Goal: Task Accomplishment & Management: Use online tool/utility

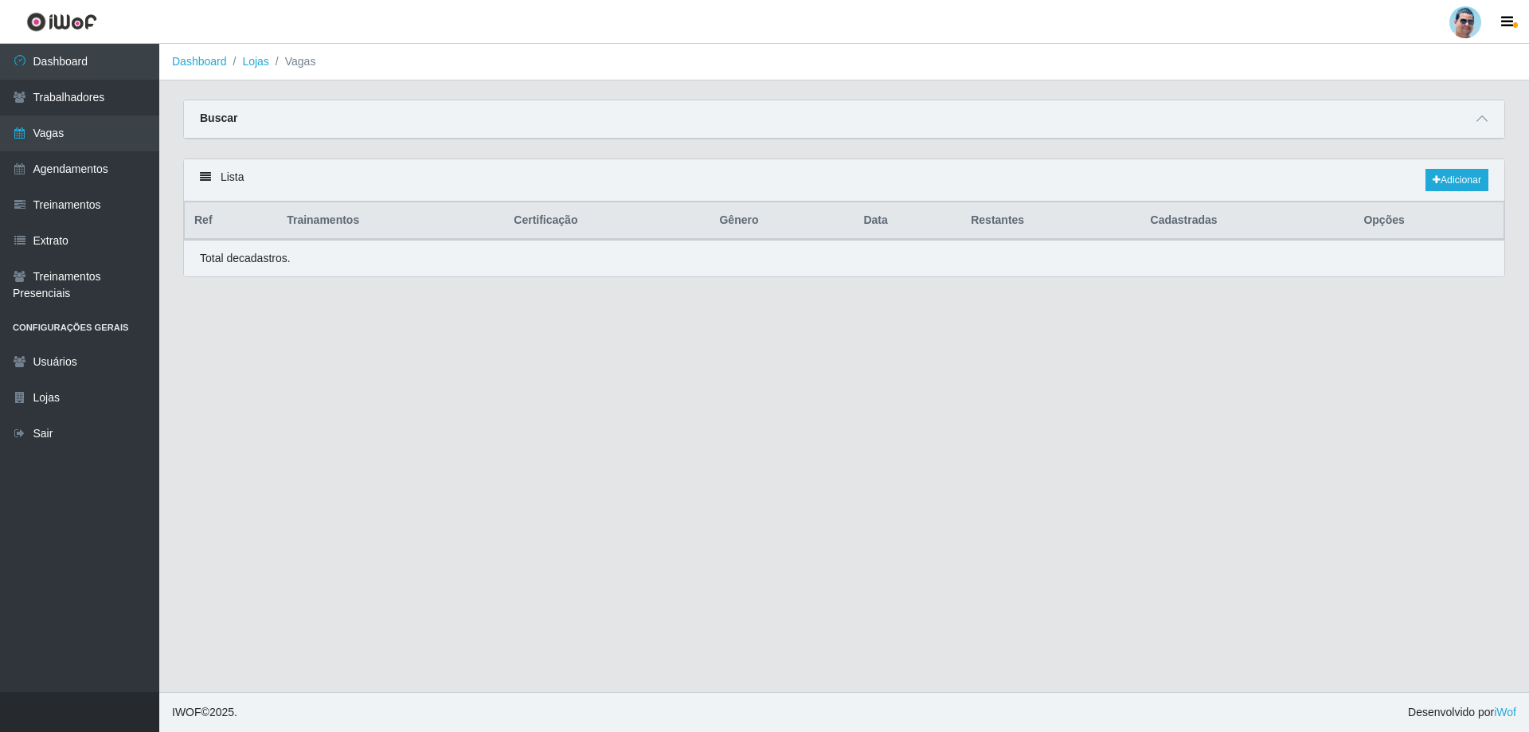
click at [1493, 126] on div "Buscar" at bounding box center [844, 119] width 1320 height 38
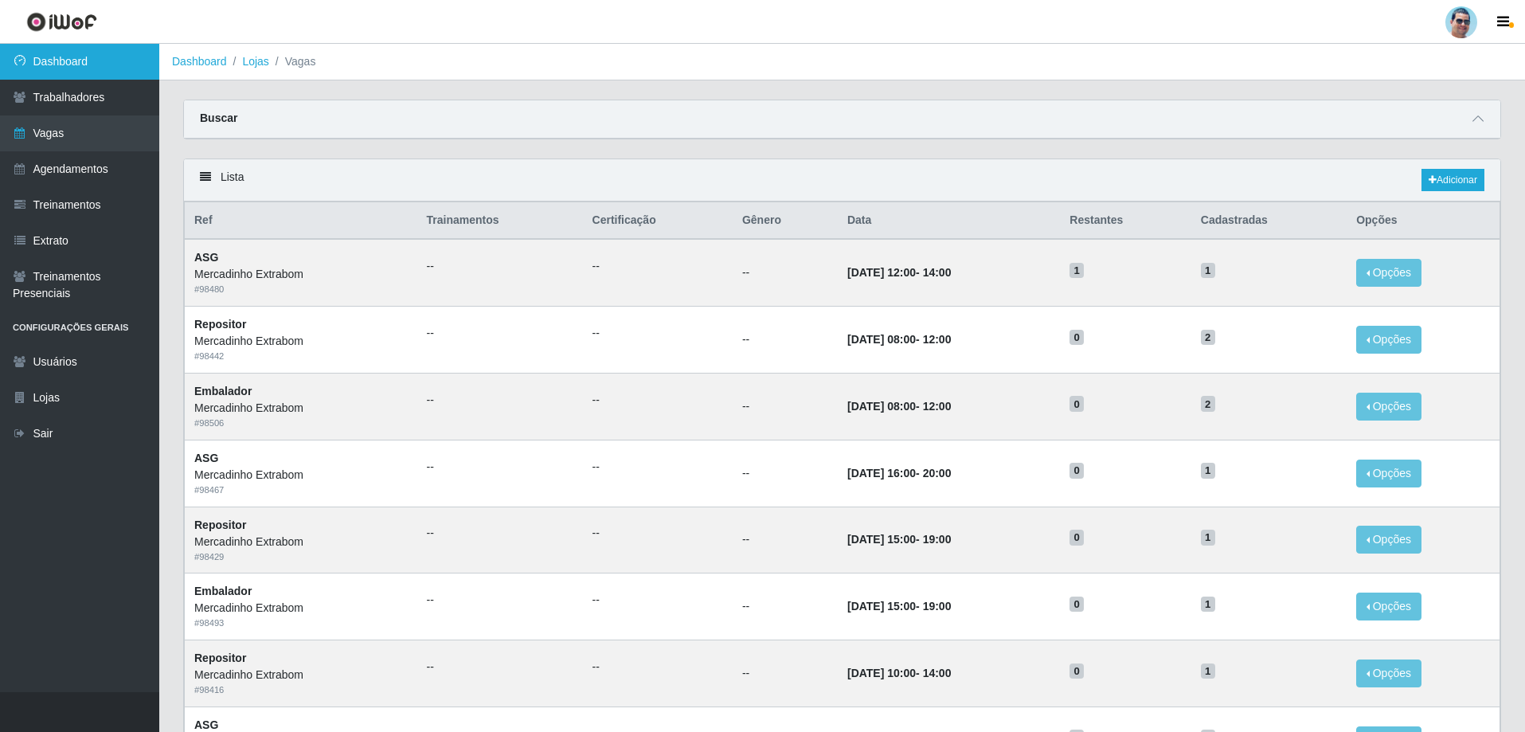
click at [84, 61] on link "Dashboard" at bounding box center [79, 62] width 159 height 36
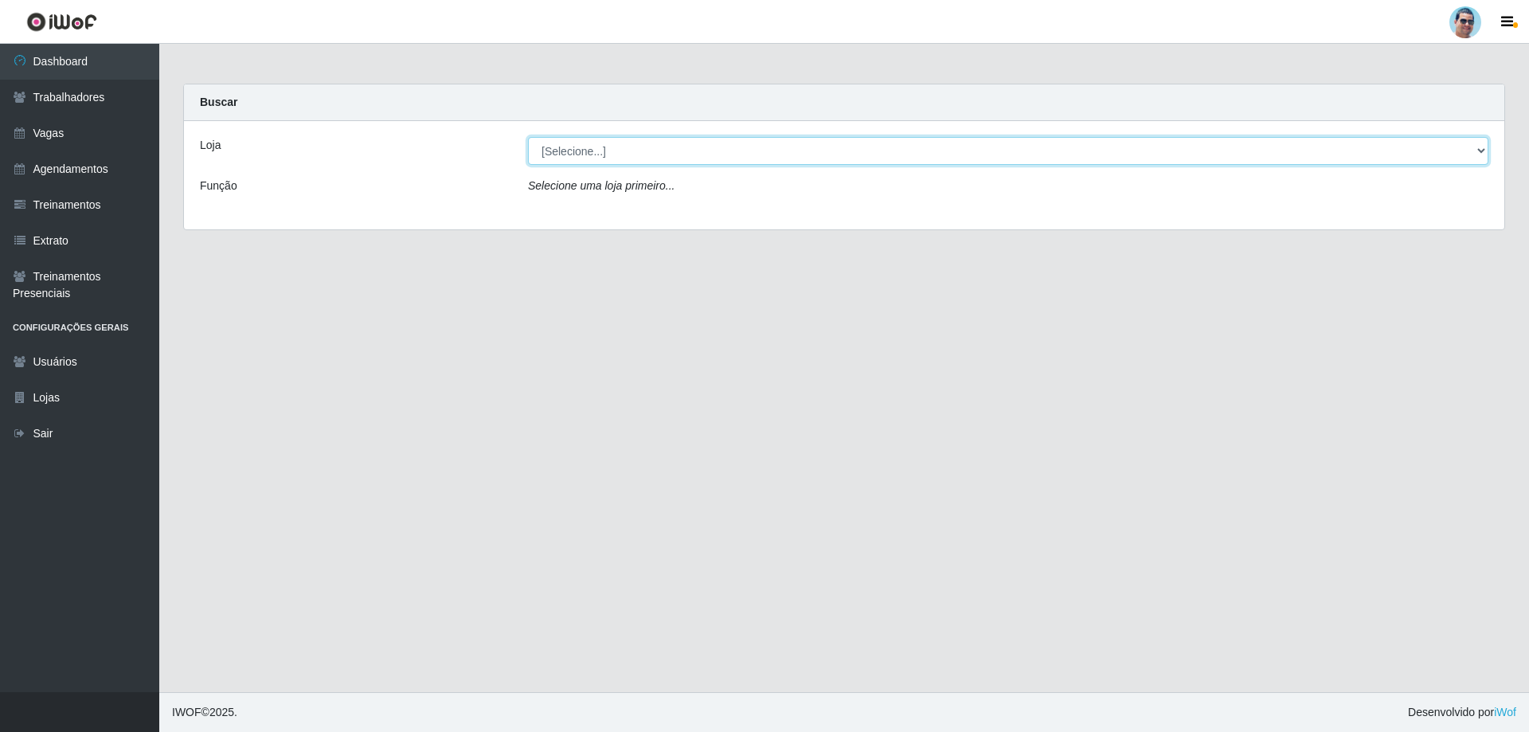
click at [580, 151] on select "[Selecione...] Mercadinho Extrabom" at bounding box center [1008, 151] width 960 height 28
select select "175"
click at [528, 137] on select "[Selecione...] Mercadinho Extrabom" at bounding box center [1008, 151] width 960 height 28
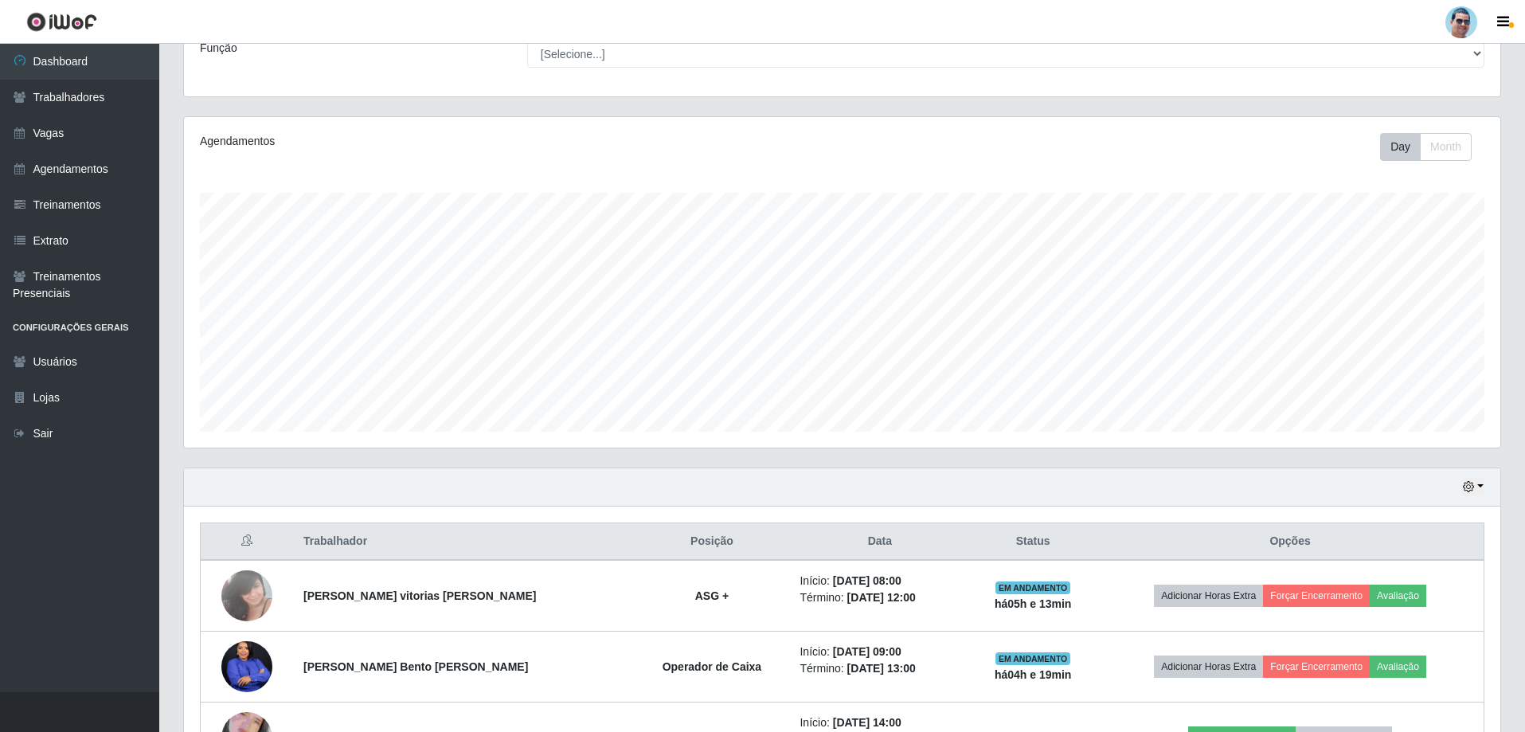
scroll to position [140, 0]
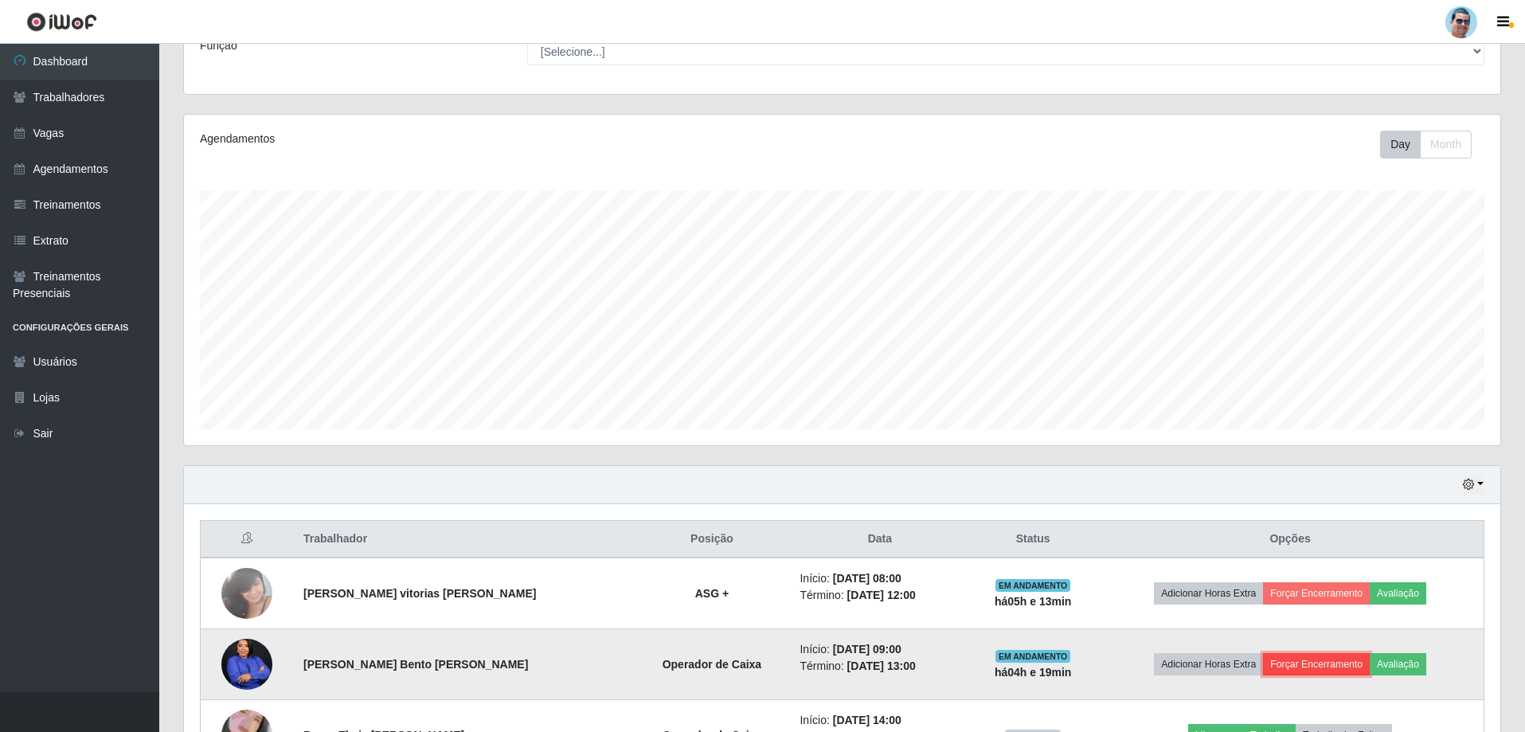
click at [1284, 668] on button "Forçar Encerramento" at bounding box center [1316, 664] width 107 height 22
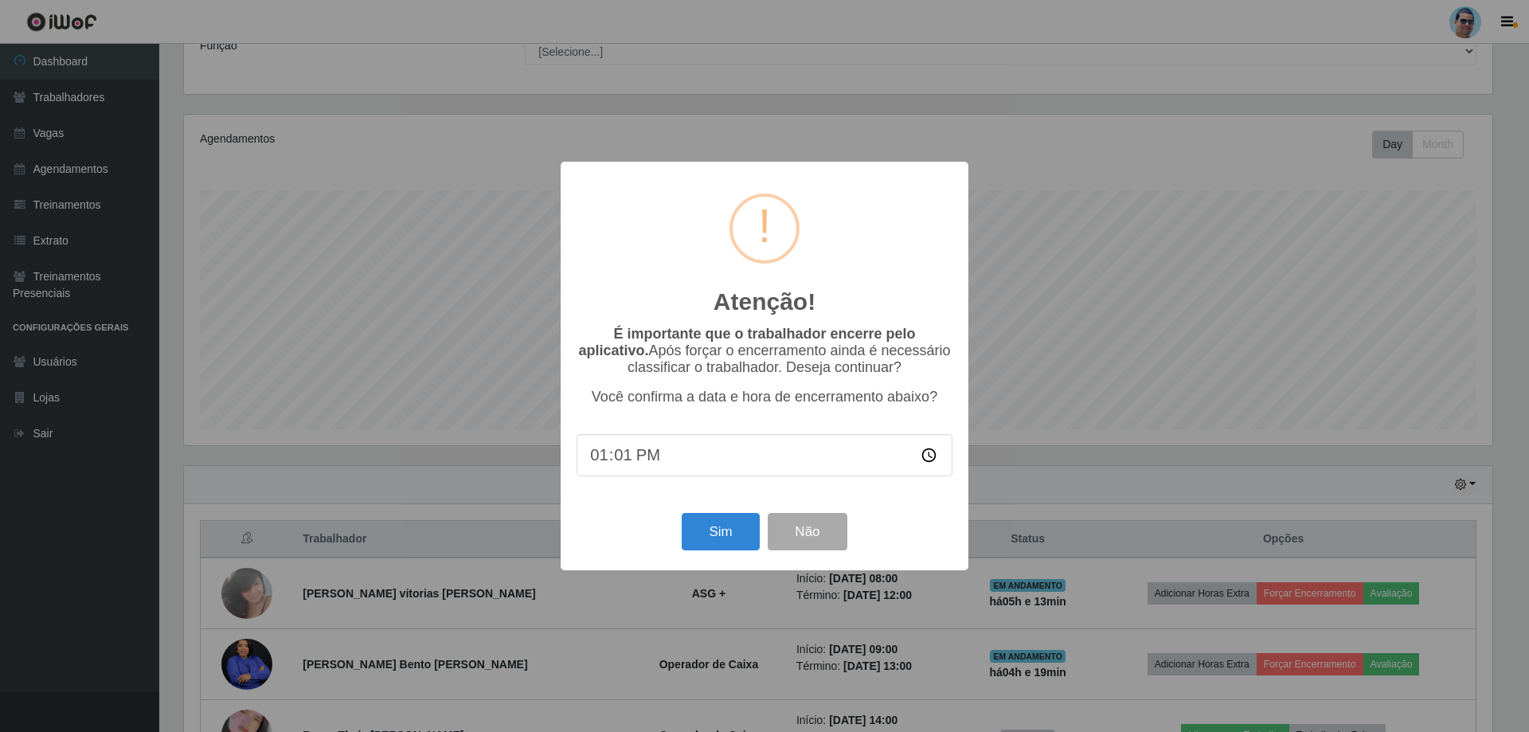
type input "13:15"
click at [716, 545] on button "Sim" at bounding box center [720, 531] width 77 height 37
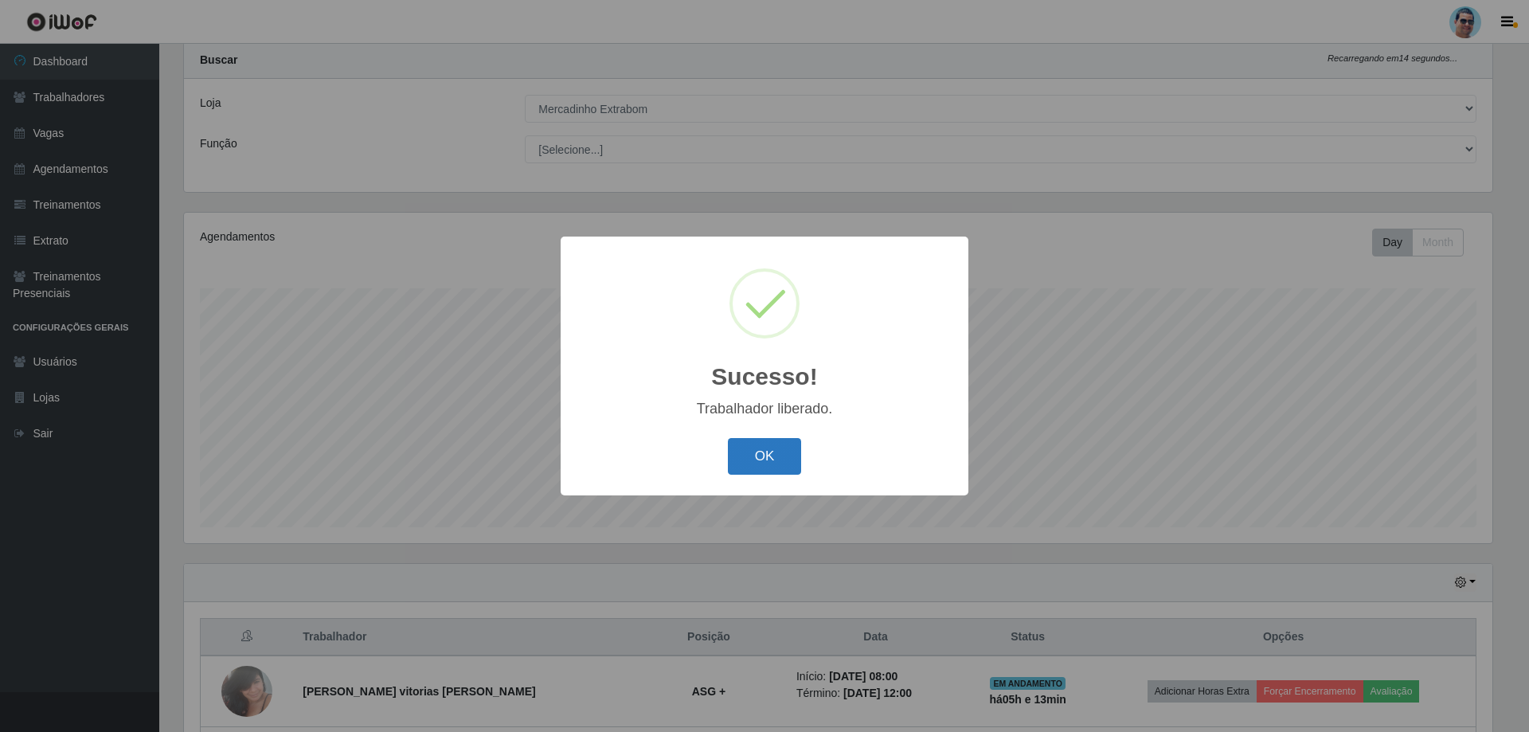
click at [755, 459] on button "OK" at bounding box center [765, 456] width 74 height 37
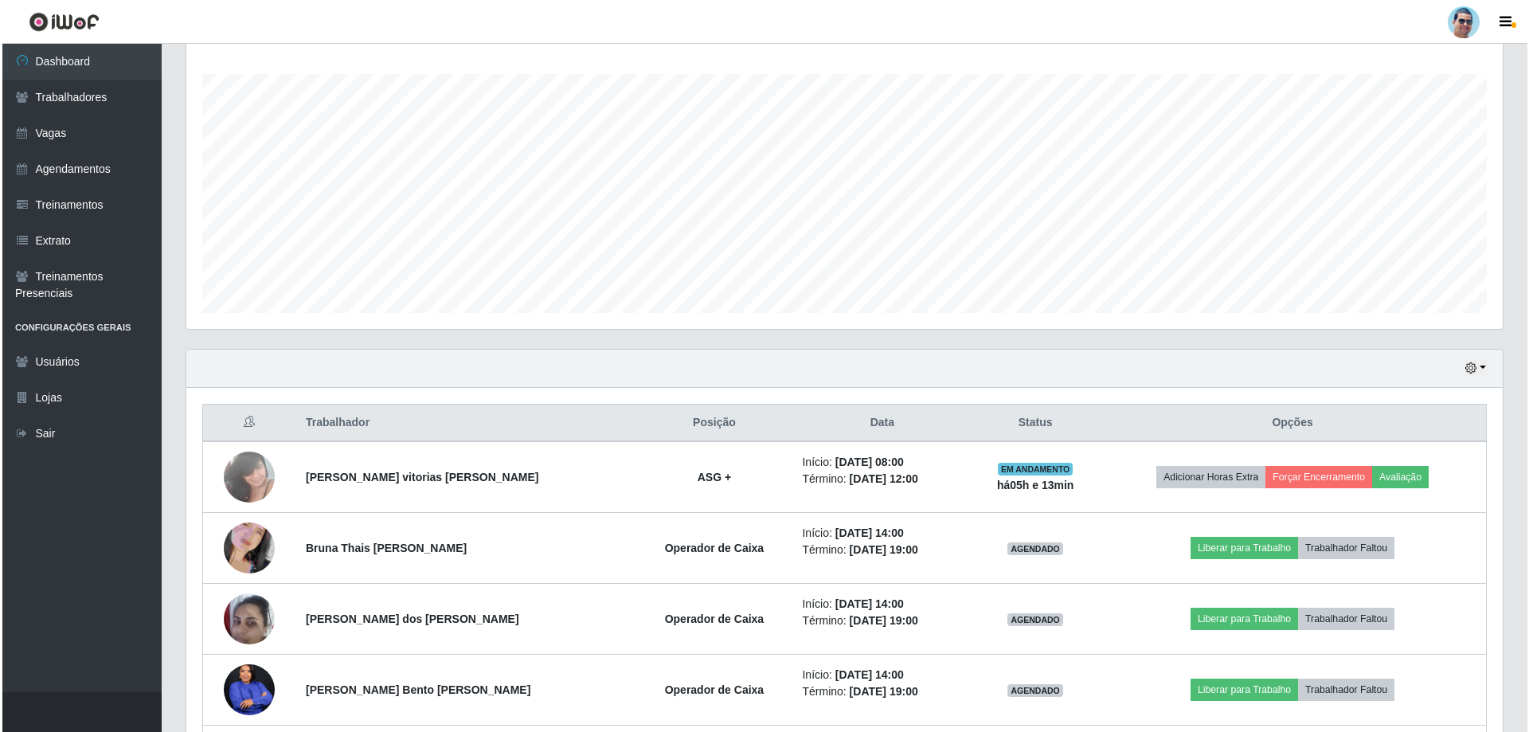
scroll to position [276, 0]
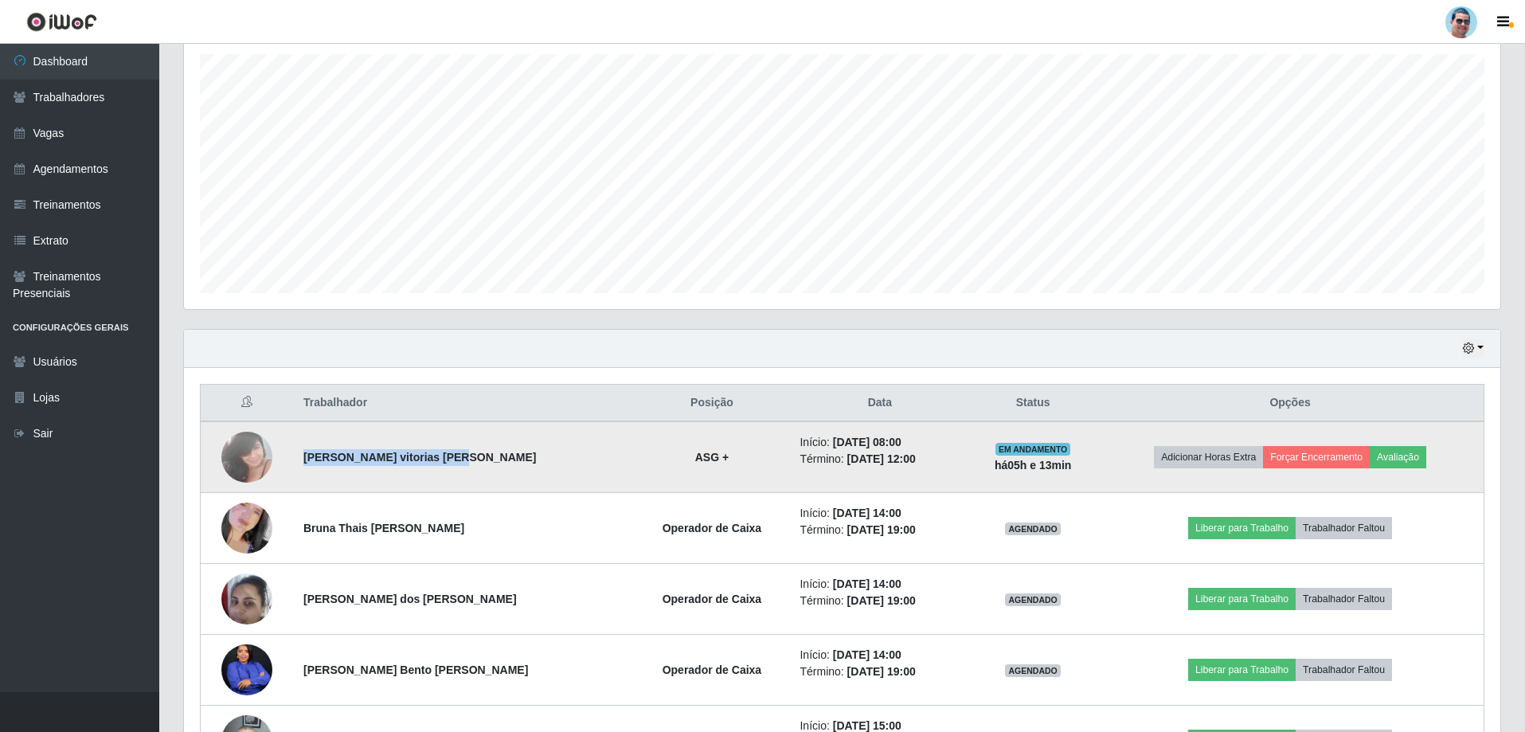
drag, startPoint x: 299, startPoint y: 459, endPoint x: 457, endPoint y: 470, distance: 158.0
click at [457, 470] on td "[PERSON_NAME] vitorias [PERSON_NAME]" at bounding box center [463, 457] width 339 height 72
copy strong "[PERSON_NAME] vitorias [PERSON_NAME]"
click at [1305, 459] on button "Forçar Encerramento" at bounding box center [1316, 457] width 107 height 22
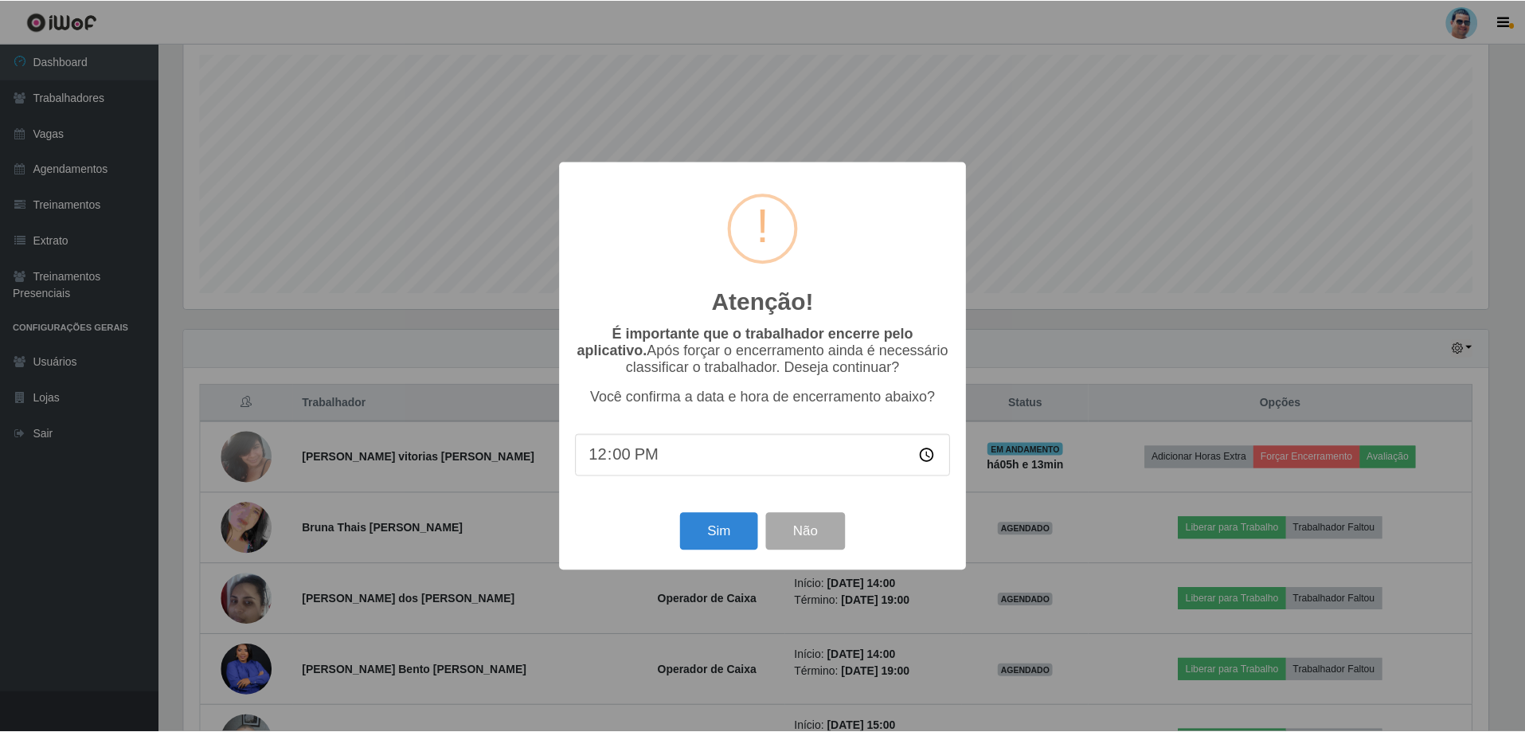
scroll to position [330, 1308]
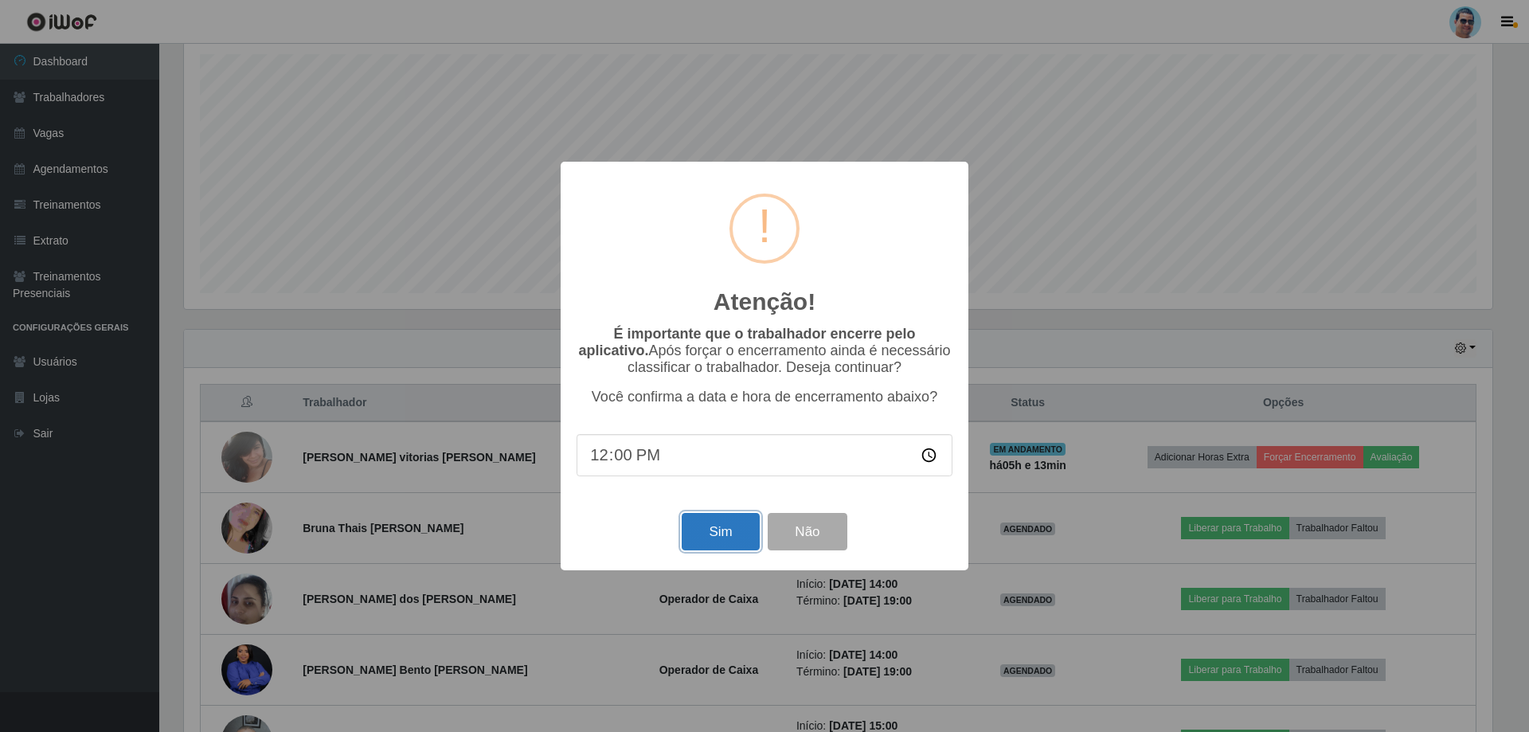
click at [713, 543] on button "Sim" at bounding box center [720, 531] width 77 height 37
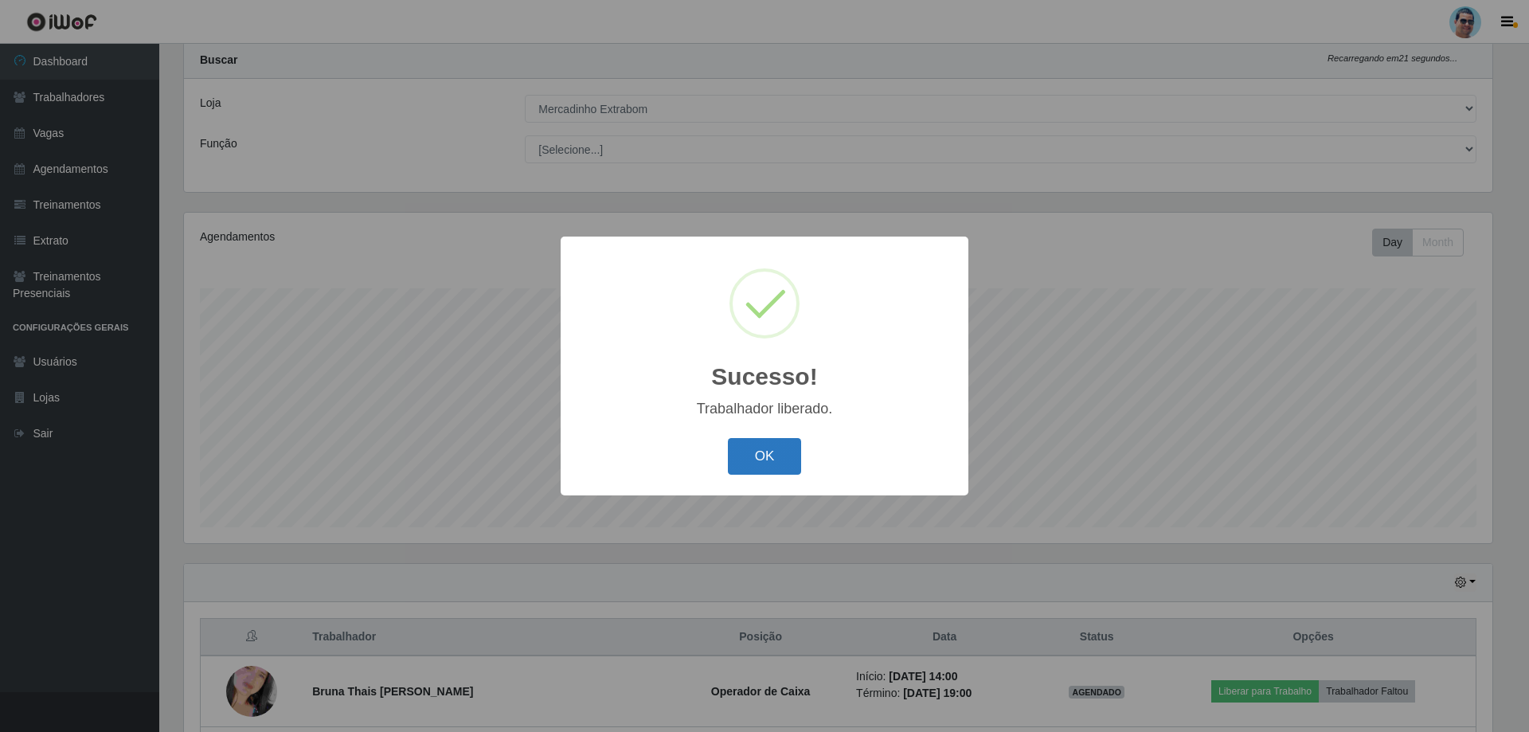
click at [793, 447] on button "OK" at bounding box center [765, 456] width 74 height 37
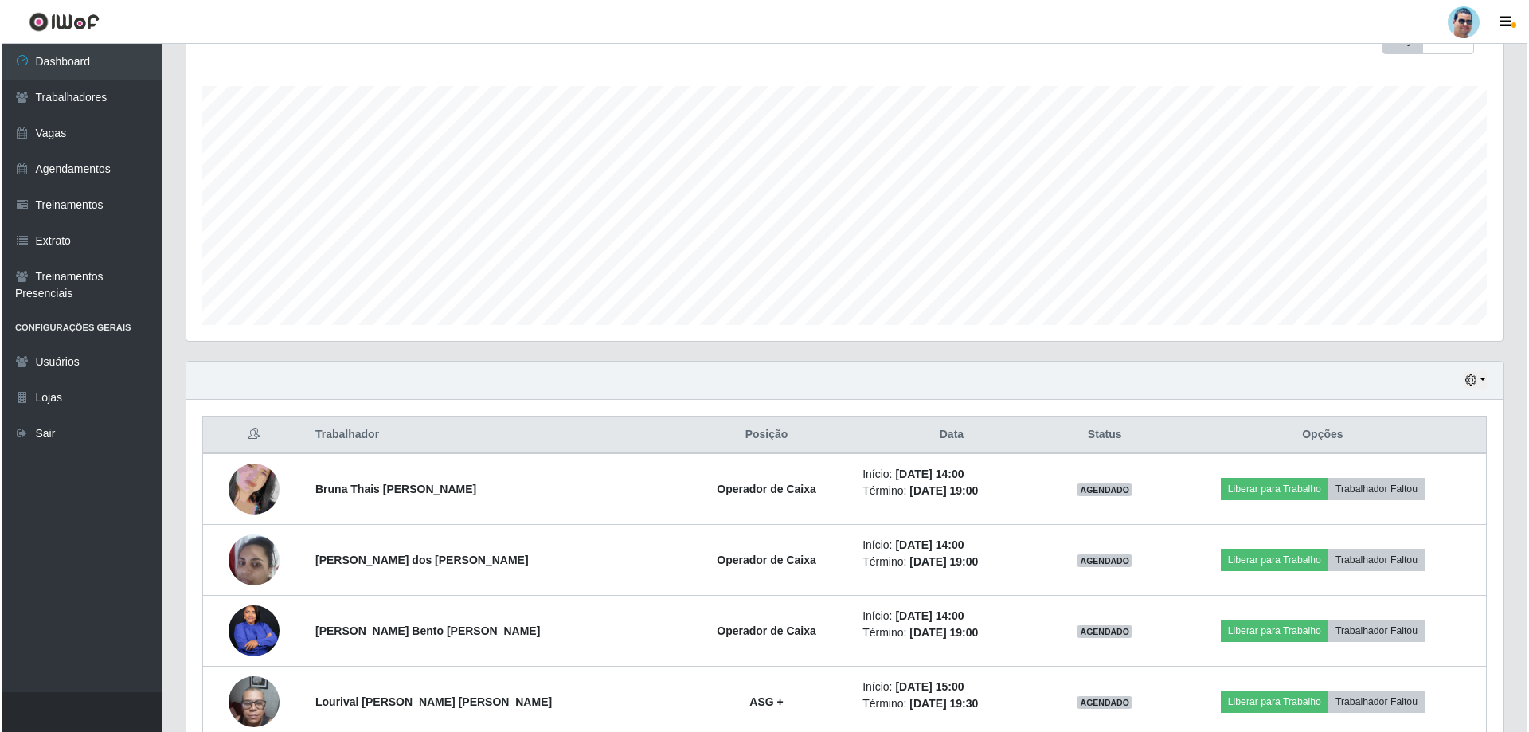
scroll to position [322, 0]
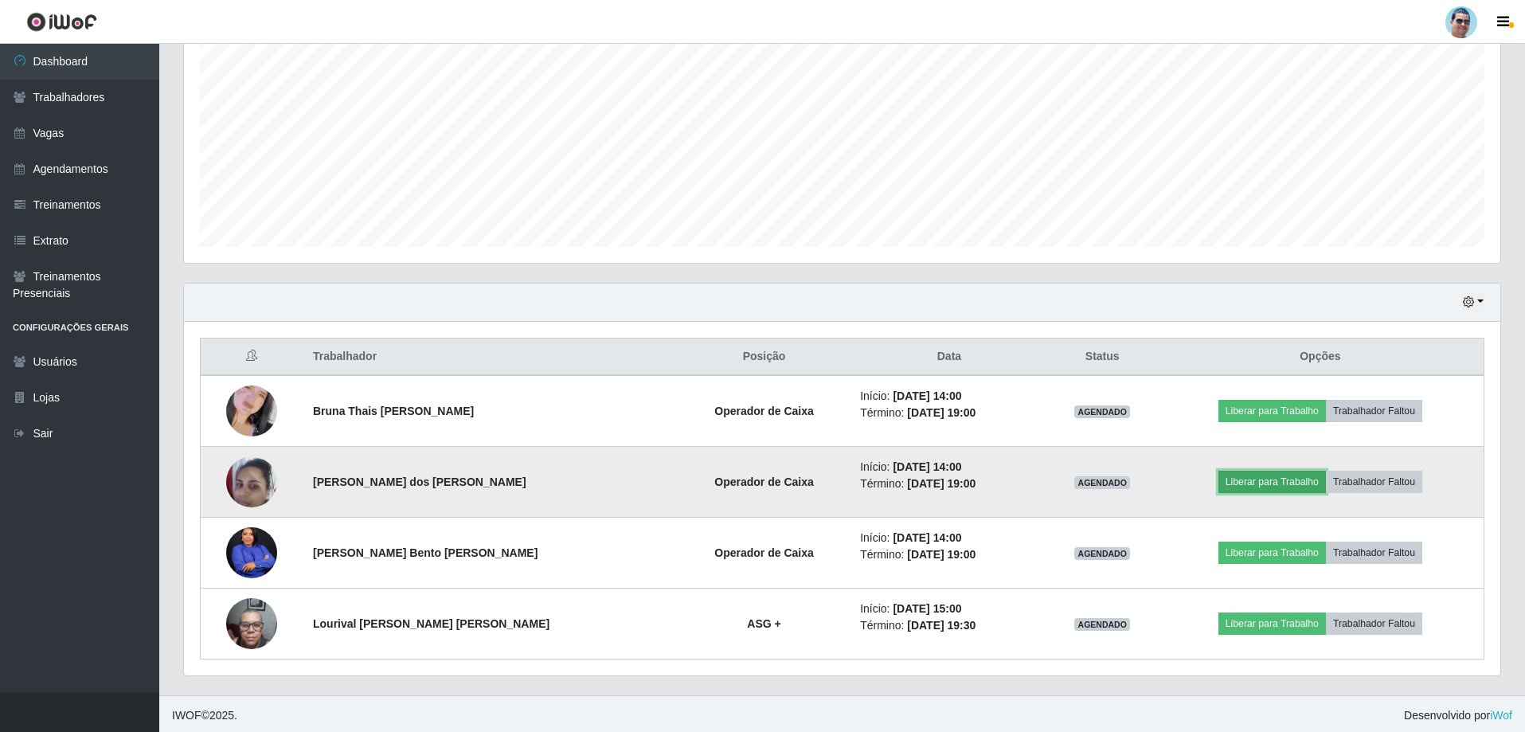
click at [1235, 483] on button "Liberar para Trabalho" at bounding box center [1271, 482] width 107 height 22
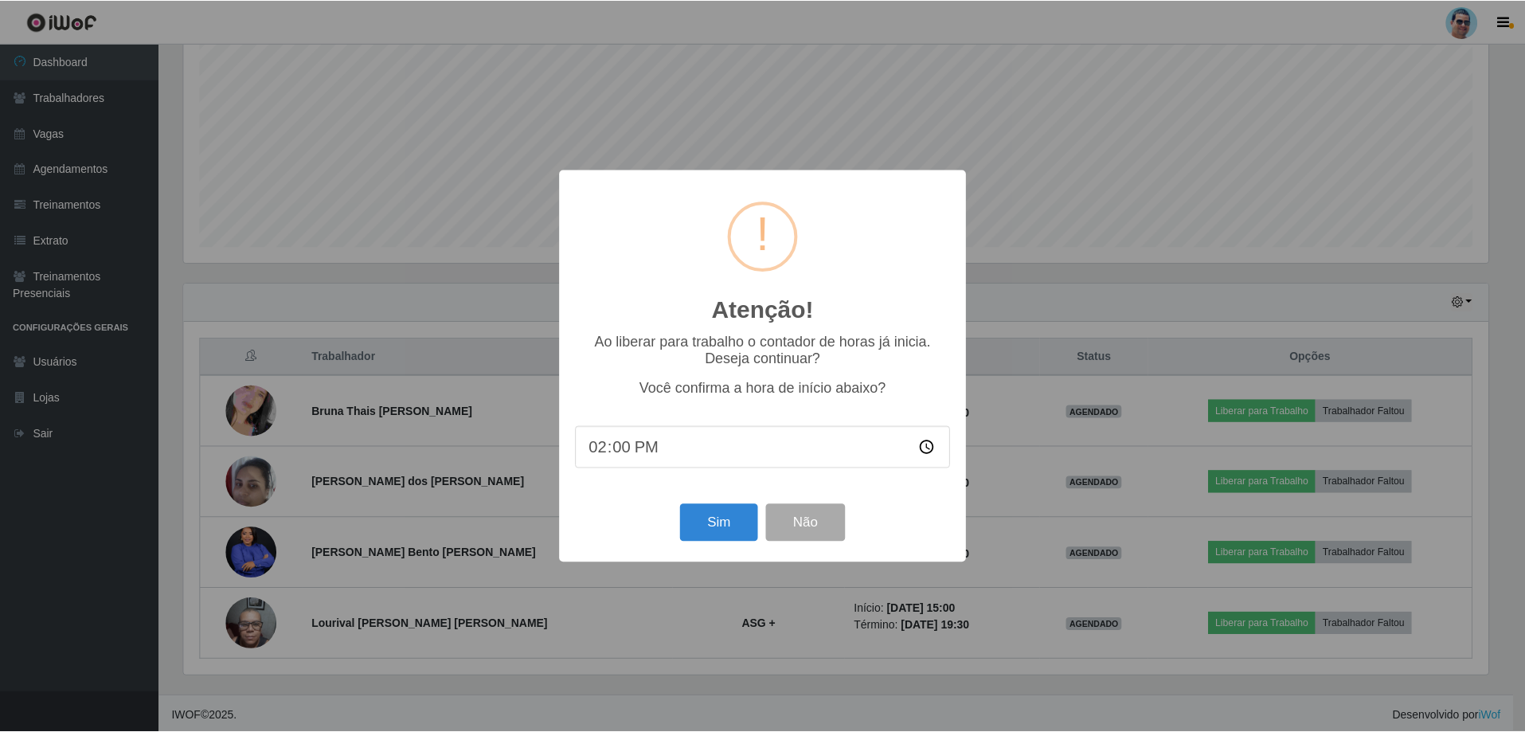
scroll to position [330, 1308]
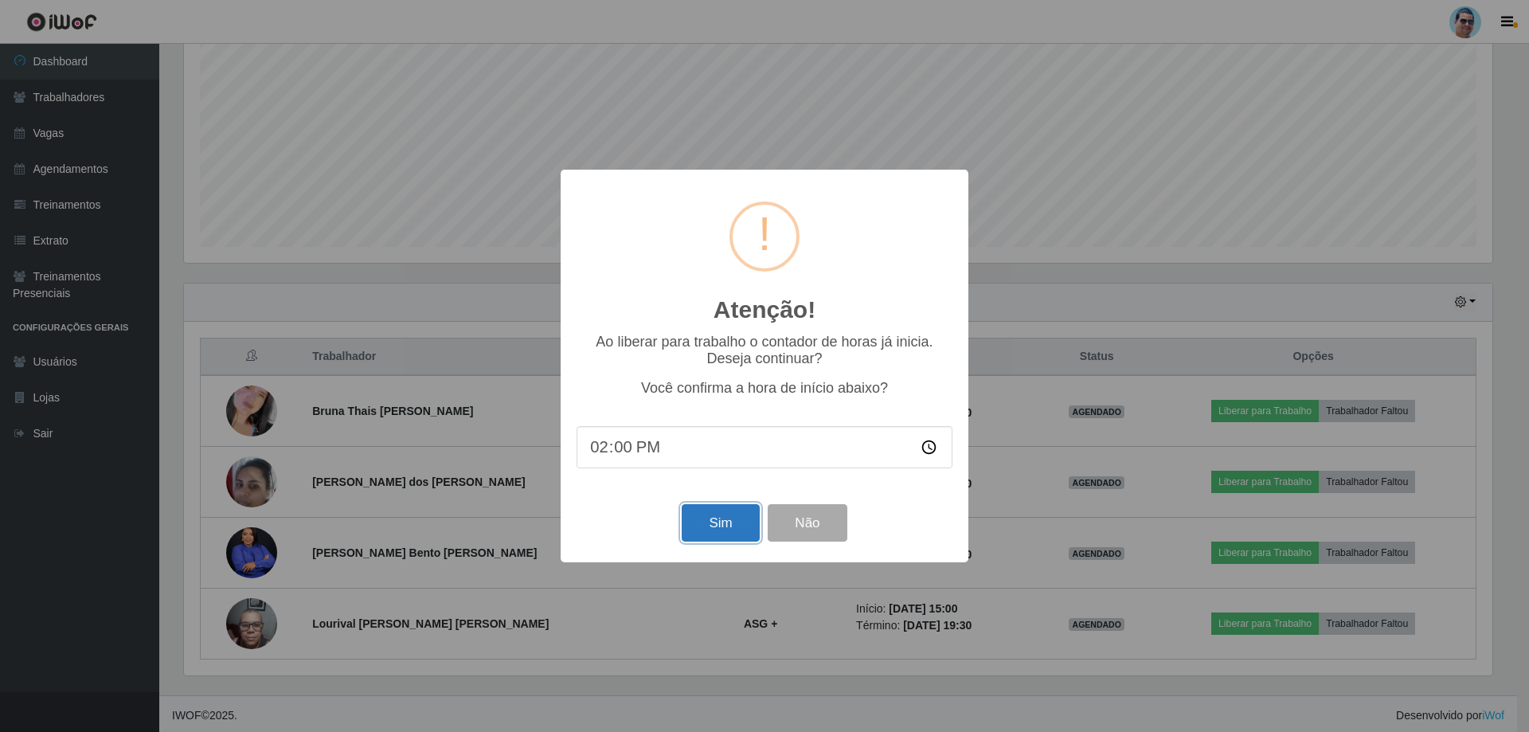
click at [706, 524] on button "Sim" at bounding box center [720, 522] width 77 height 37
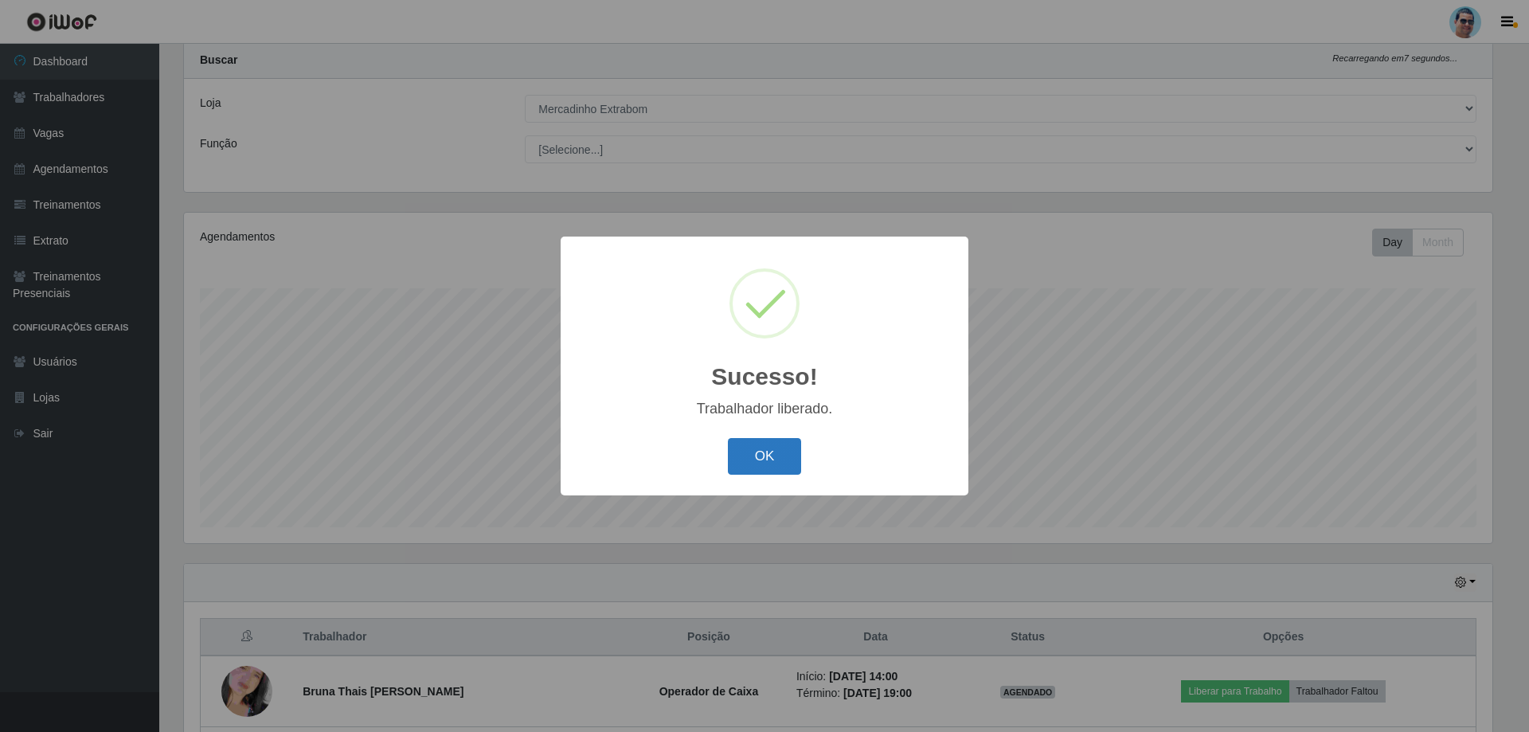
click at [781, 455] on button "OK" at bounding box center [765, 456] width 74 height 37
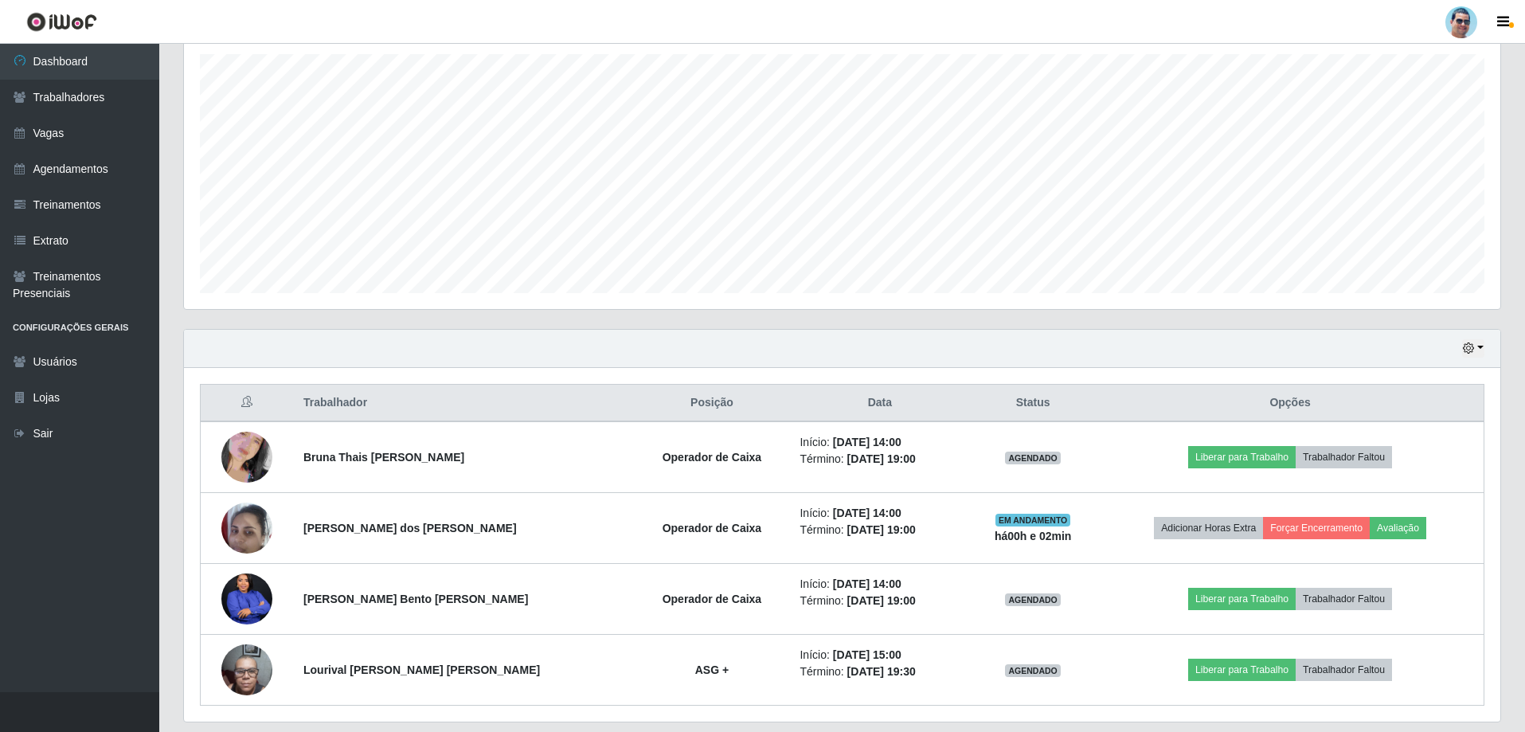
scroll to position [297, 0]
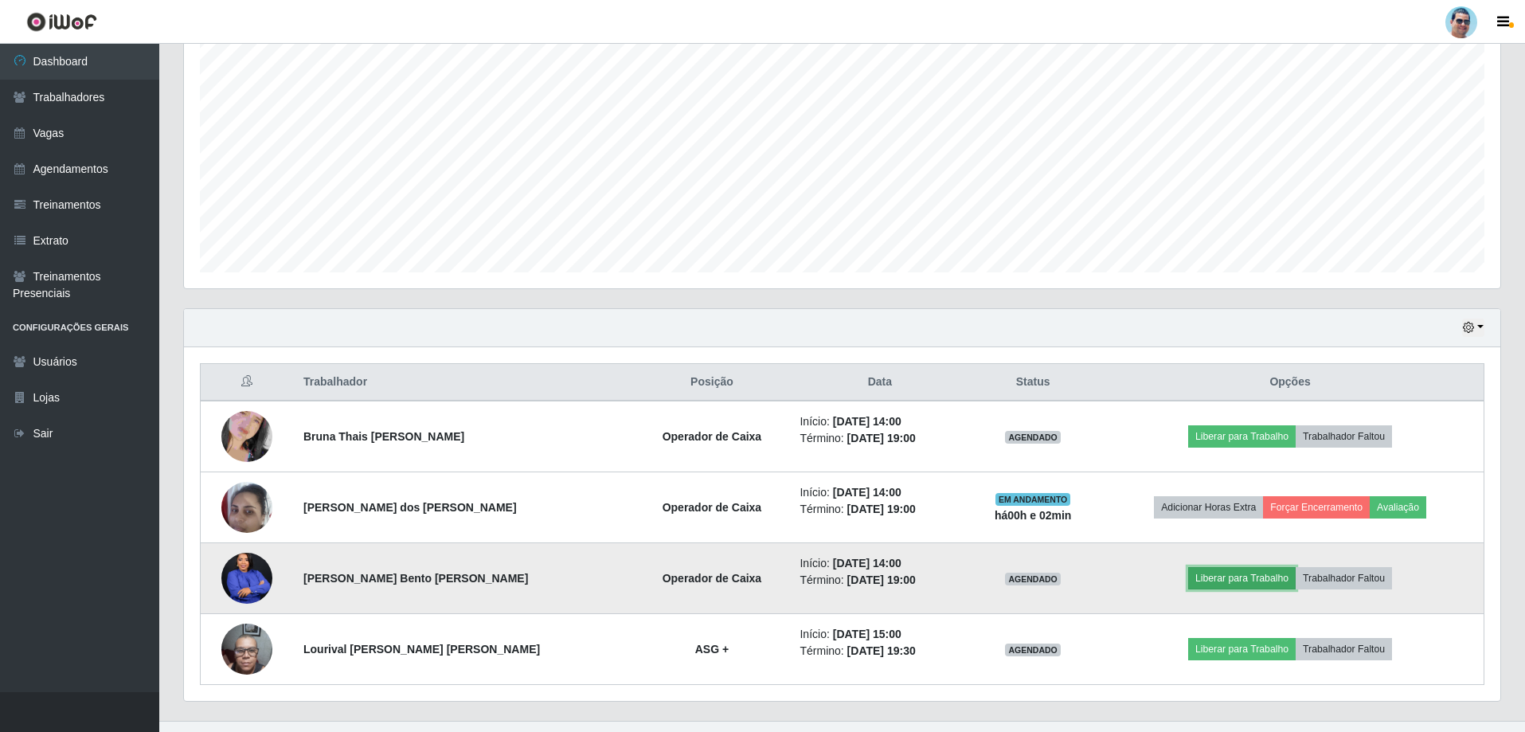
click at [1259, 581] on button "Liberar para Trabalho" at bounding box center [1241, 578] width 107 height 22
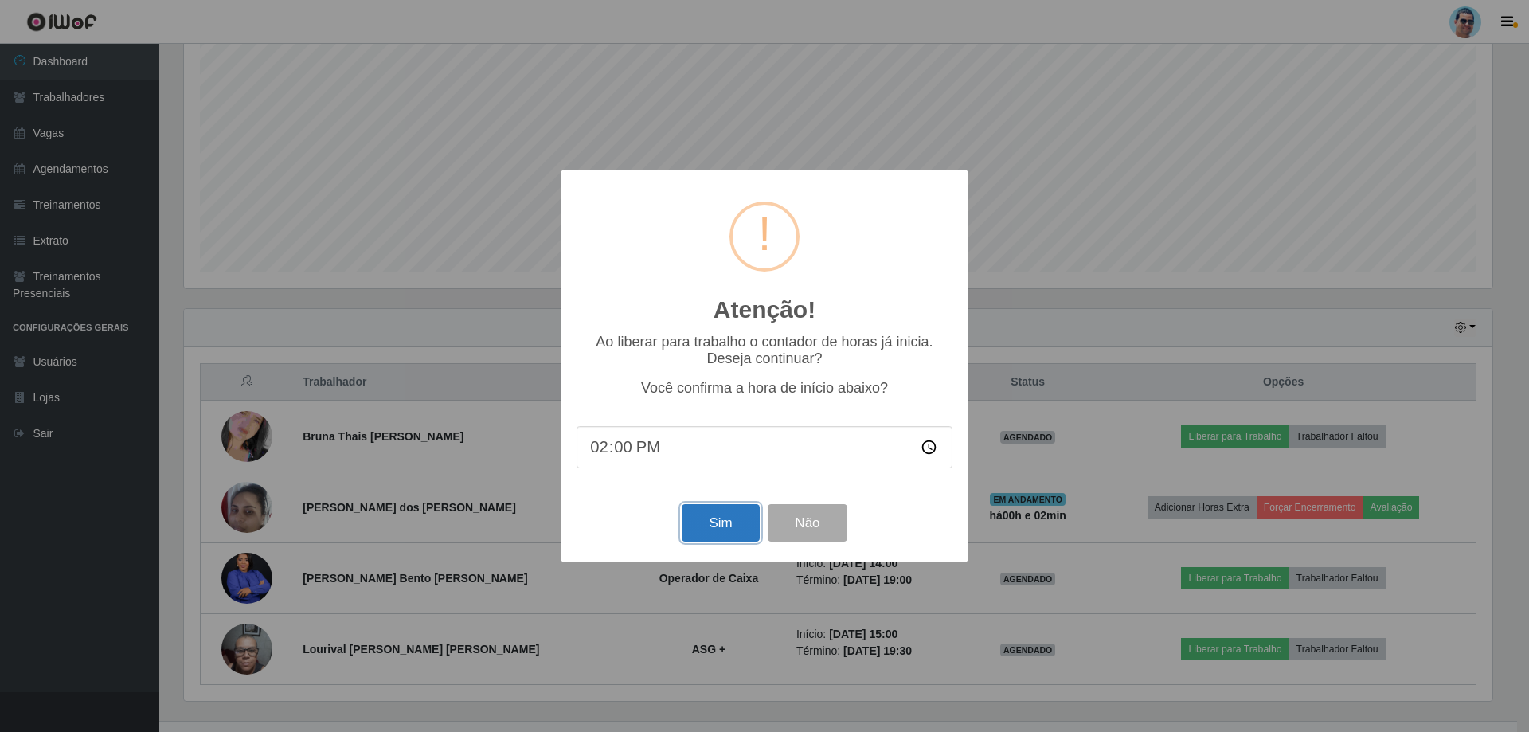
click at [722, 528] on button "Sim" at bounding box center [720, 522] width 77 height 37
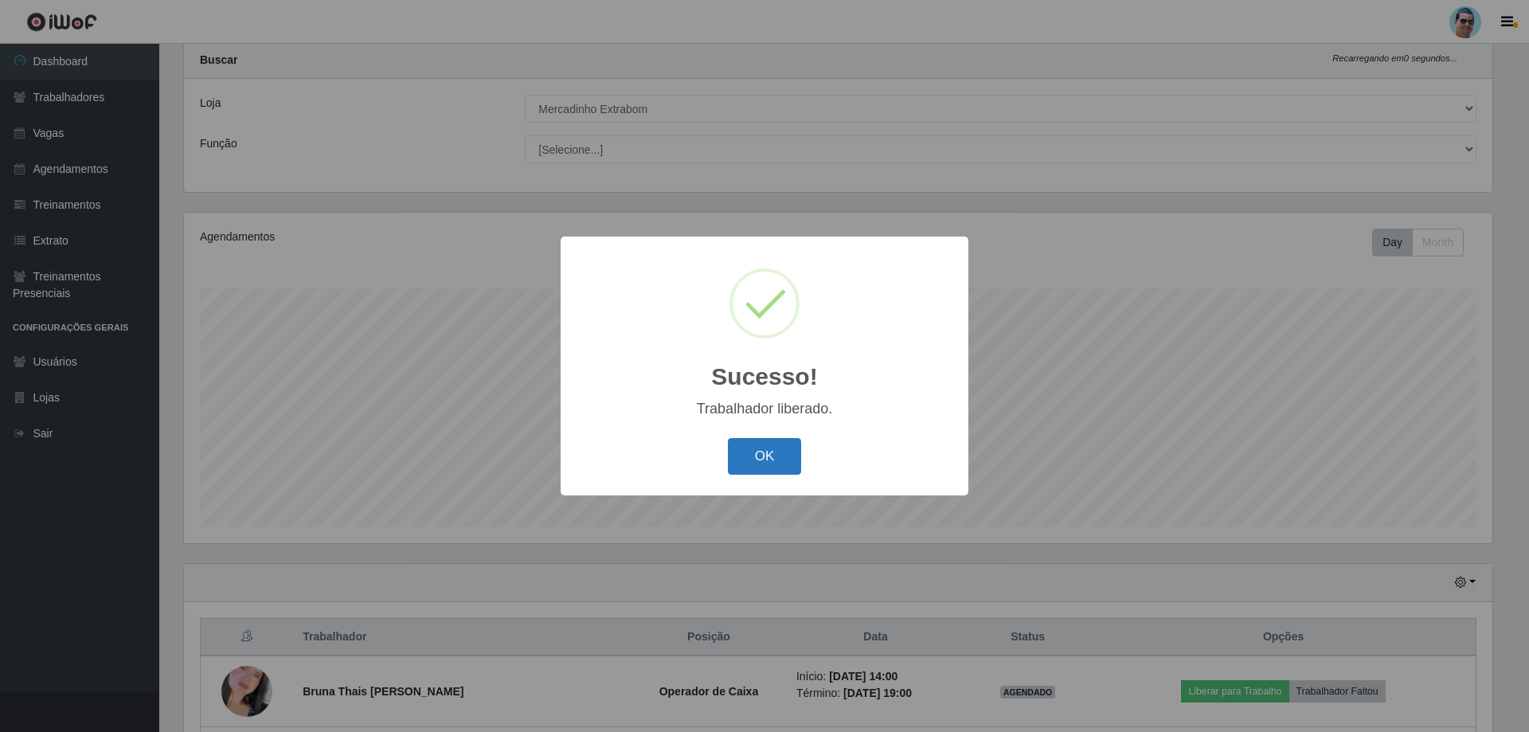
click at [752, 459] on button "OK" at bounding box center [765, 456] width 74 height 37
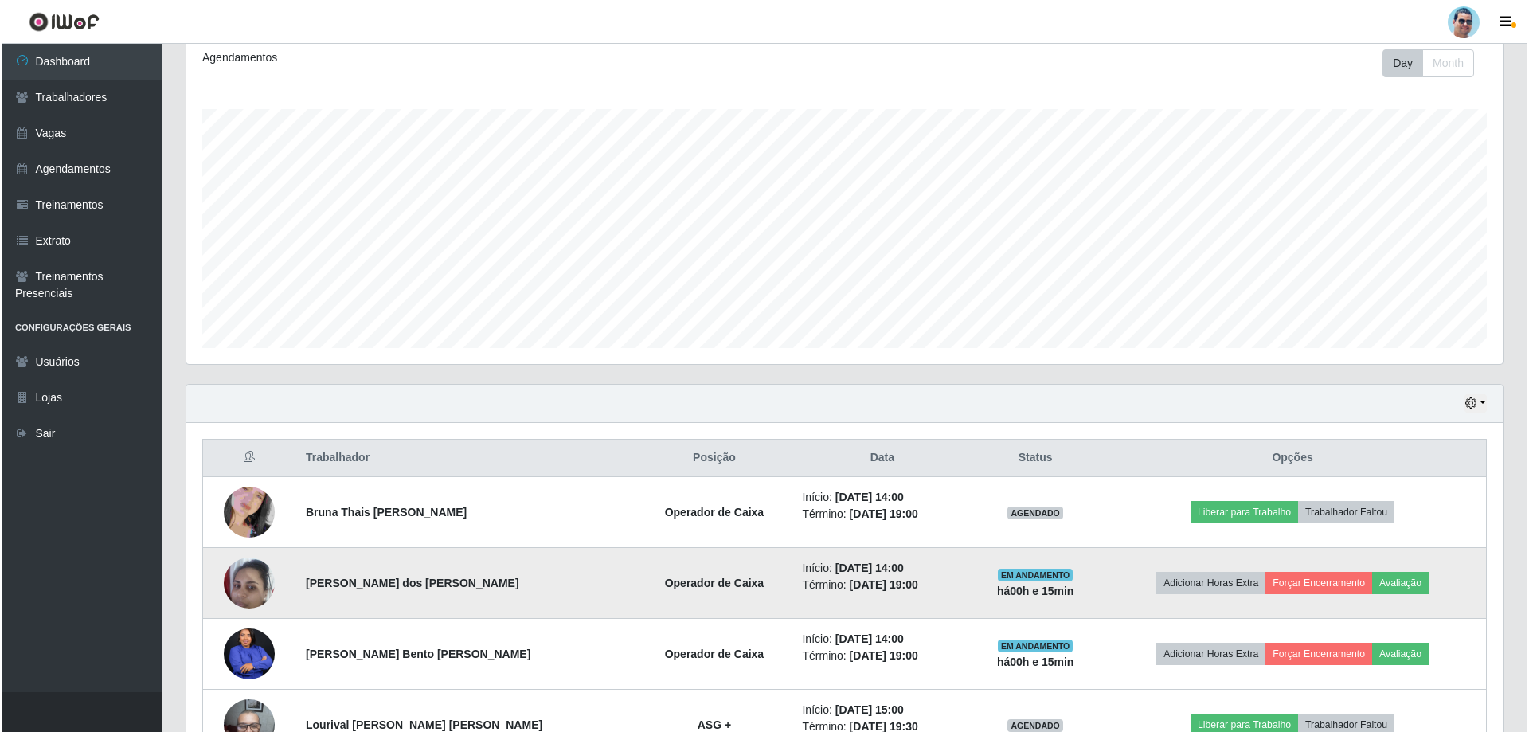
scroll to position [175, 0]
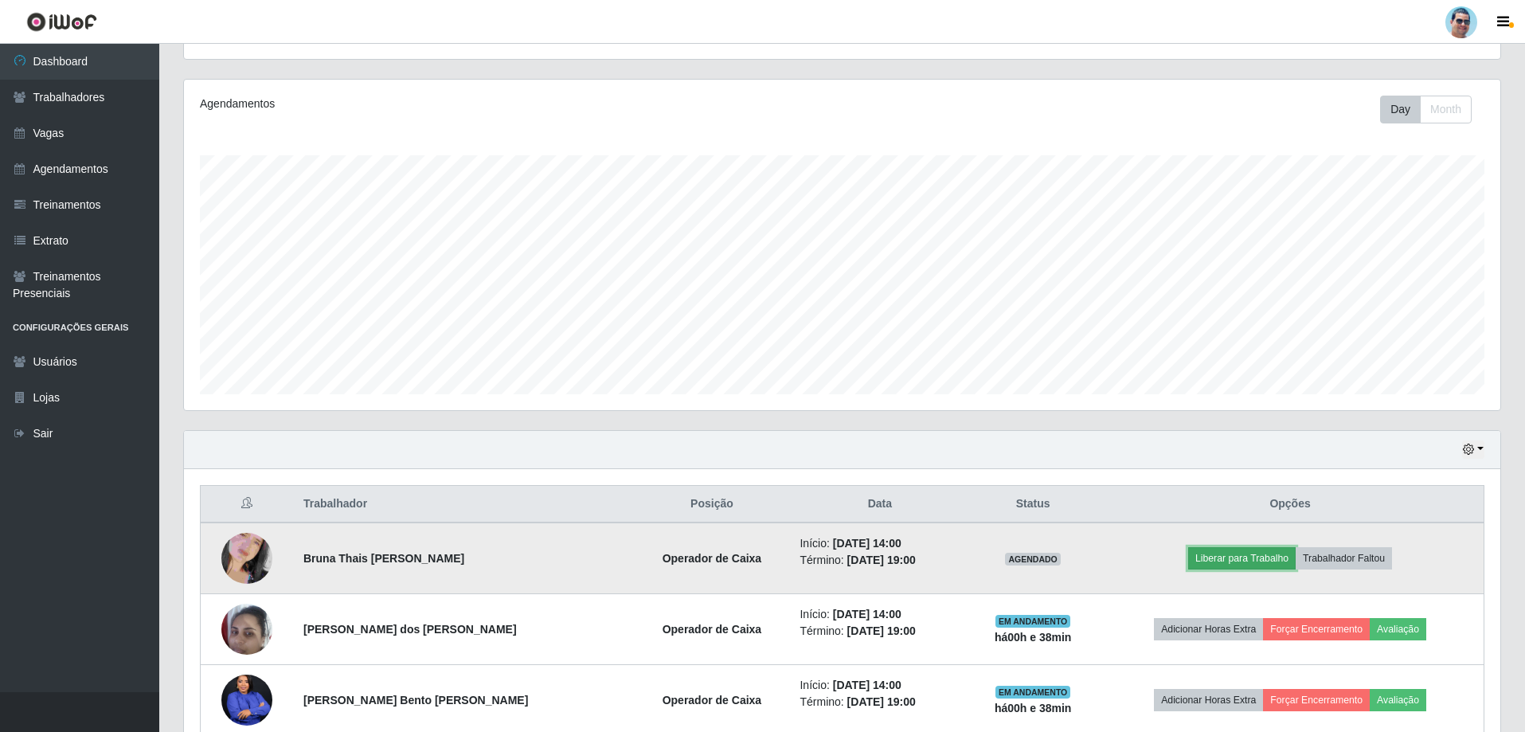
click at [1229, 557] on button "Liberar para Trabalho" at bounding box center [1241, 558] width 107 height 22
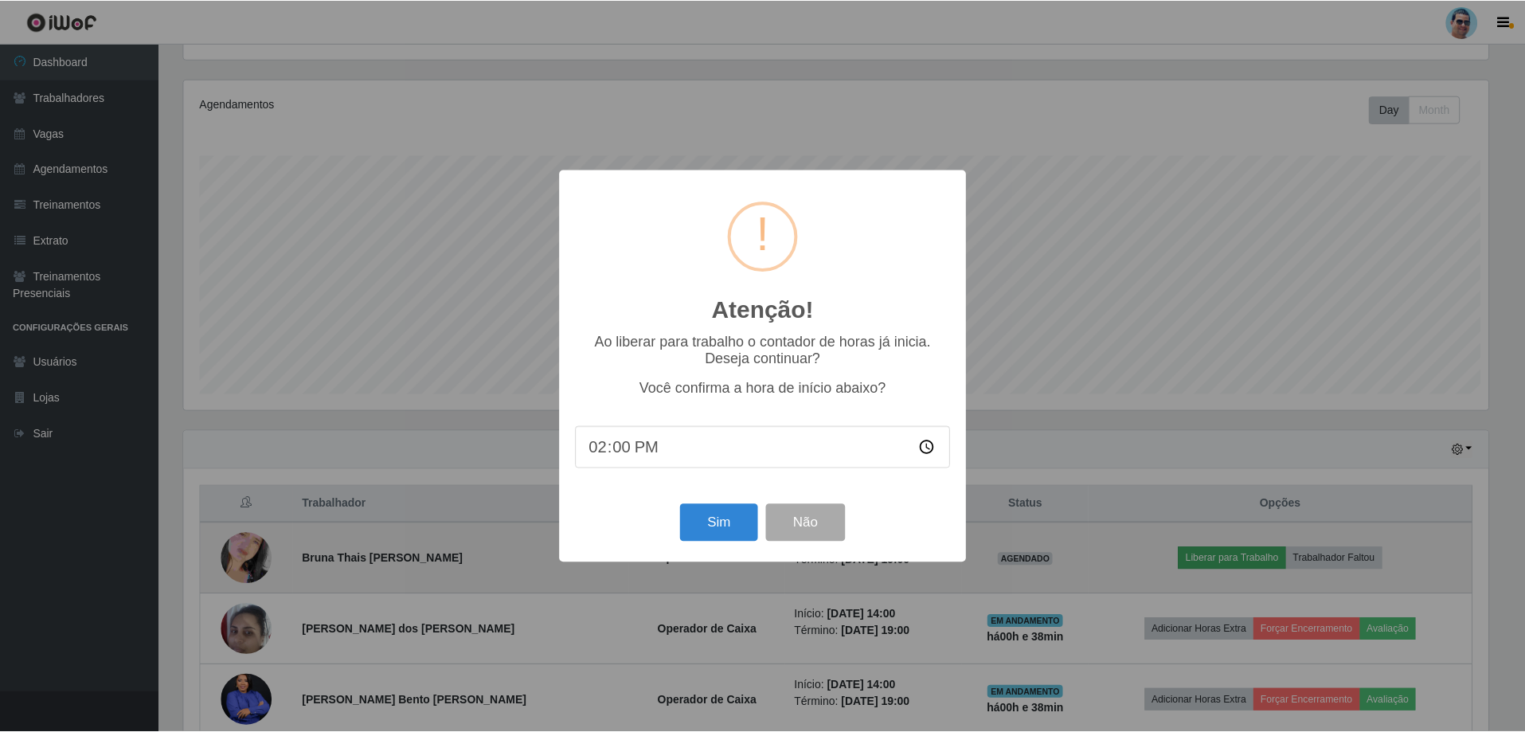
scroll to position [330, 1308]
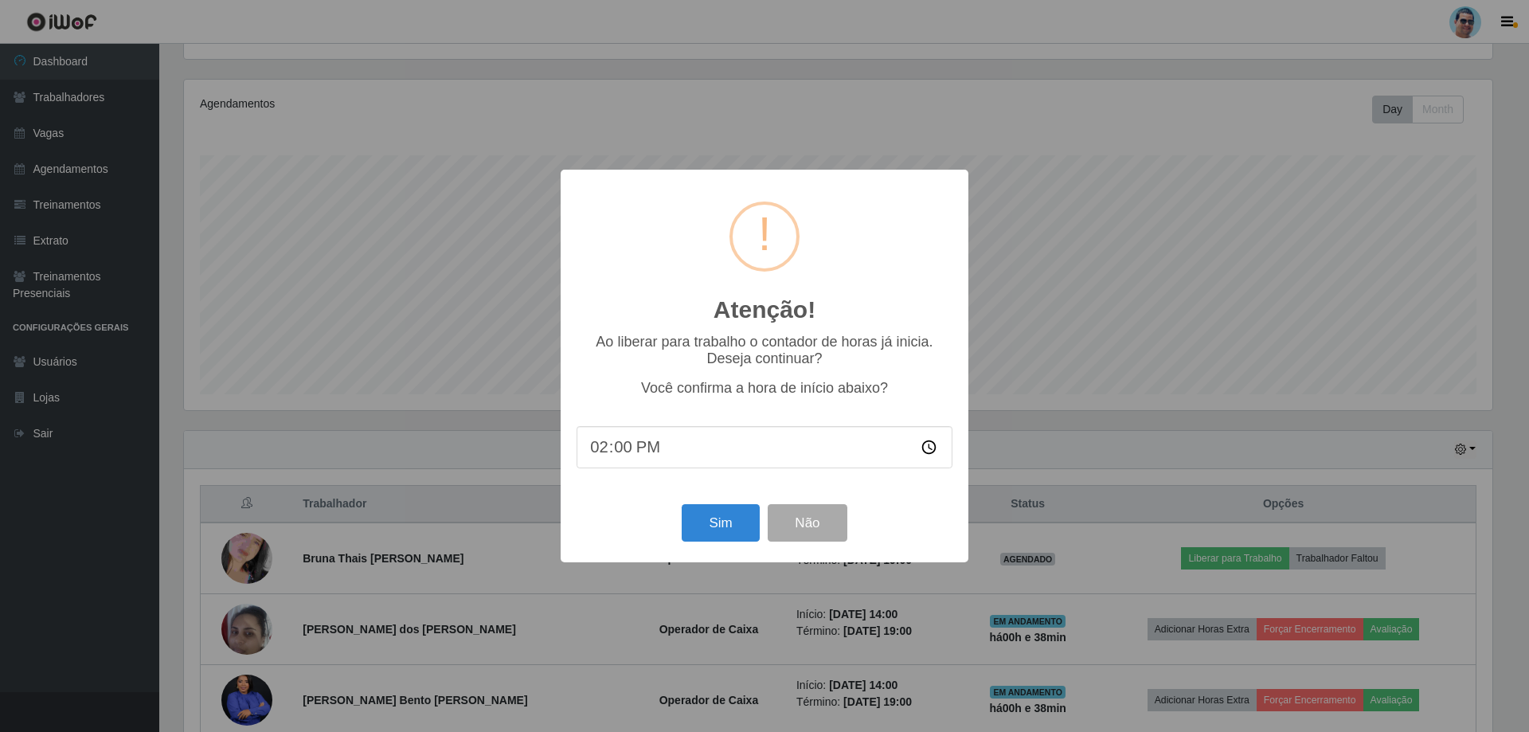
click at [623, 458] on input "14:00" at bounding box center [764, 447] width 376 height 42
type input "14:05"
click at [741, 531] on button "Sim" at bounding box center [720, 522] width 77 height 37
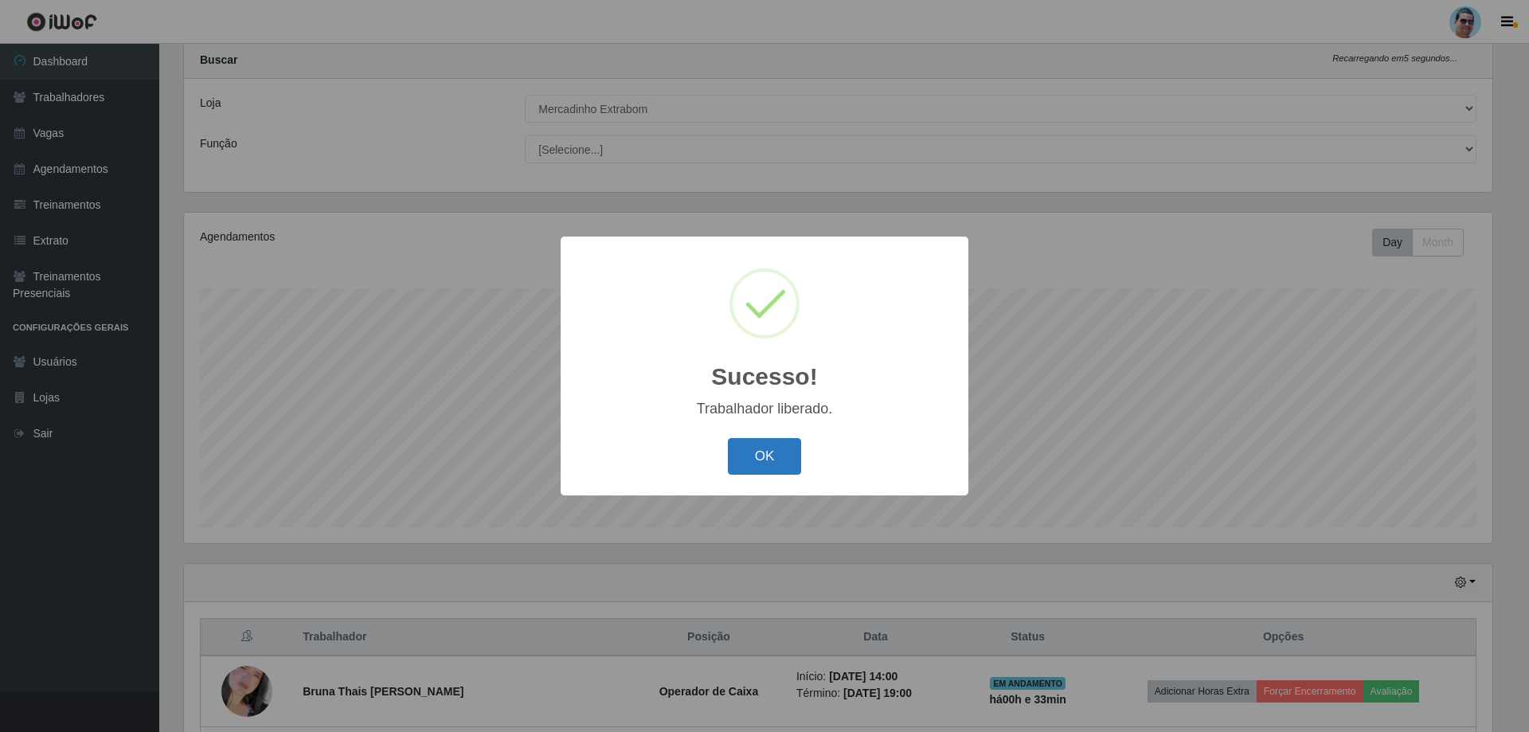
click at [799, 468] on button "OK" at bounding box center [765, 456] width 74 height 37
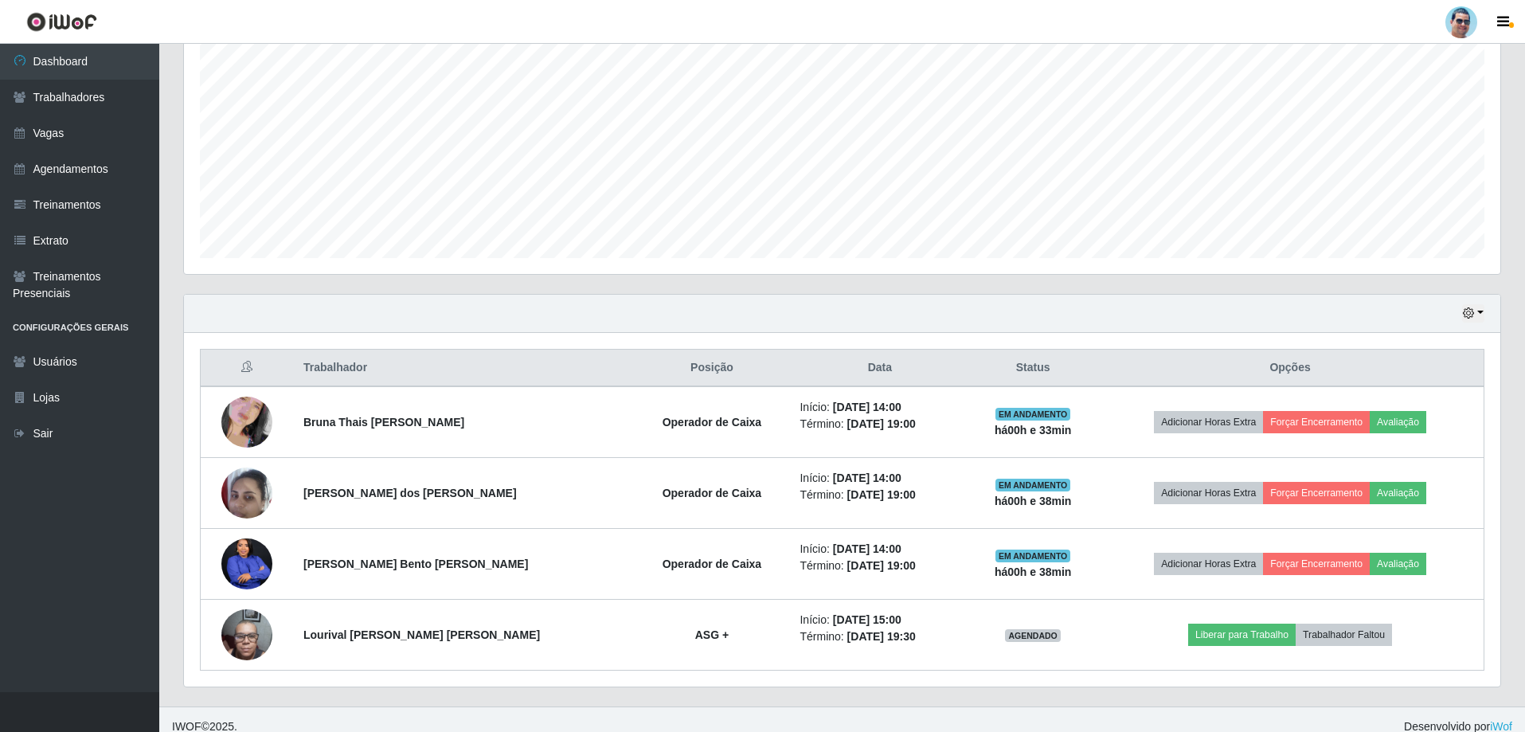
scroll to position [326, 0]
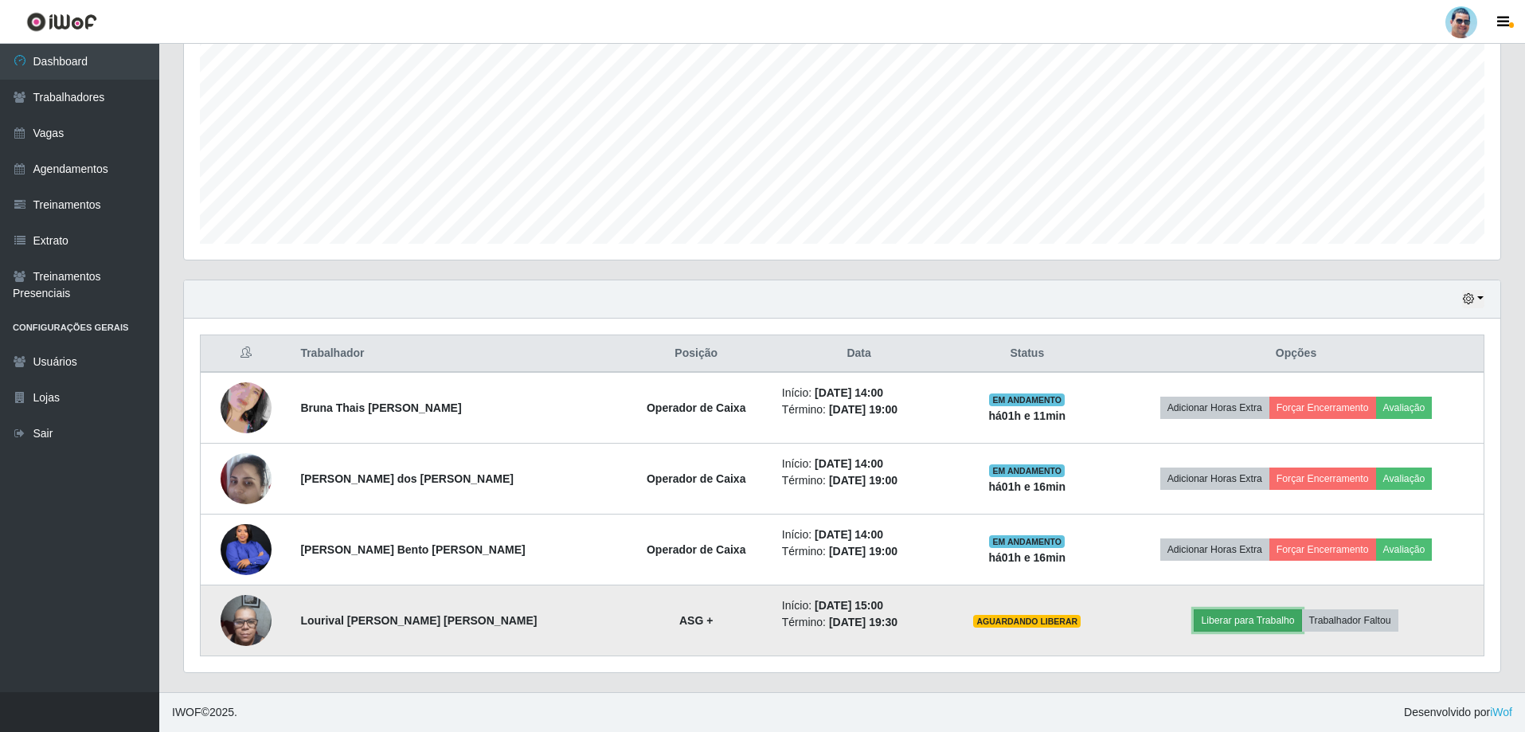
click at [1242, 630] on button "Liberar para Trabalho" at bounding box center [1247, 620] width 107 height 22
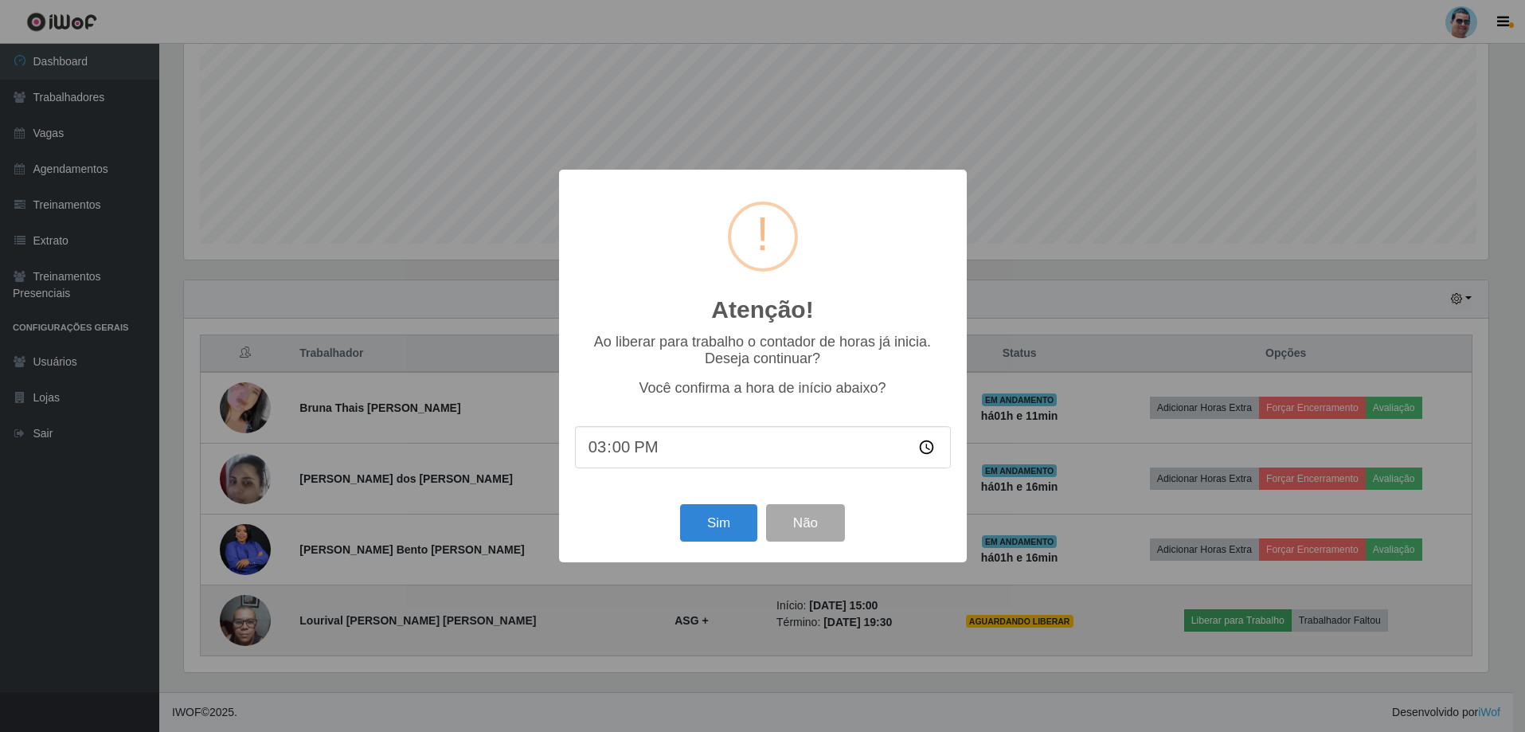
scroll to position [330, 1308]
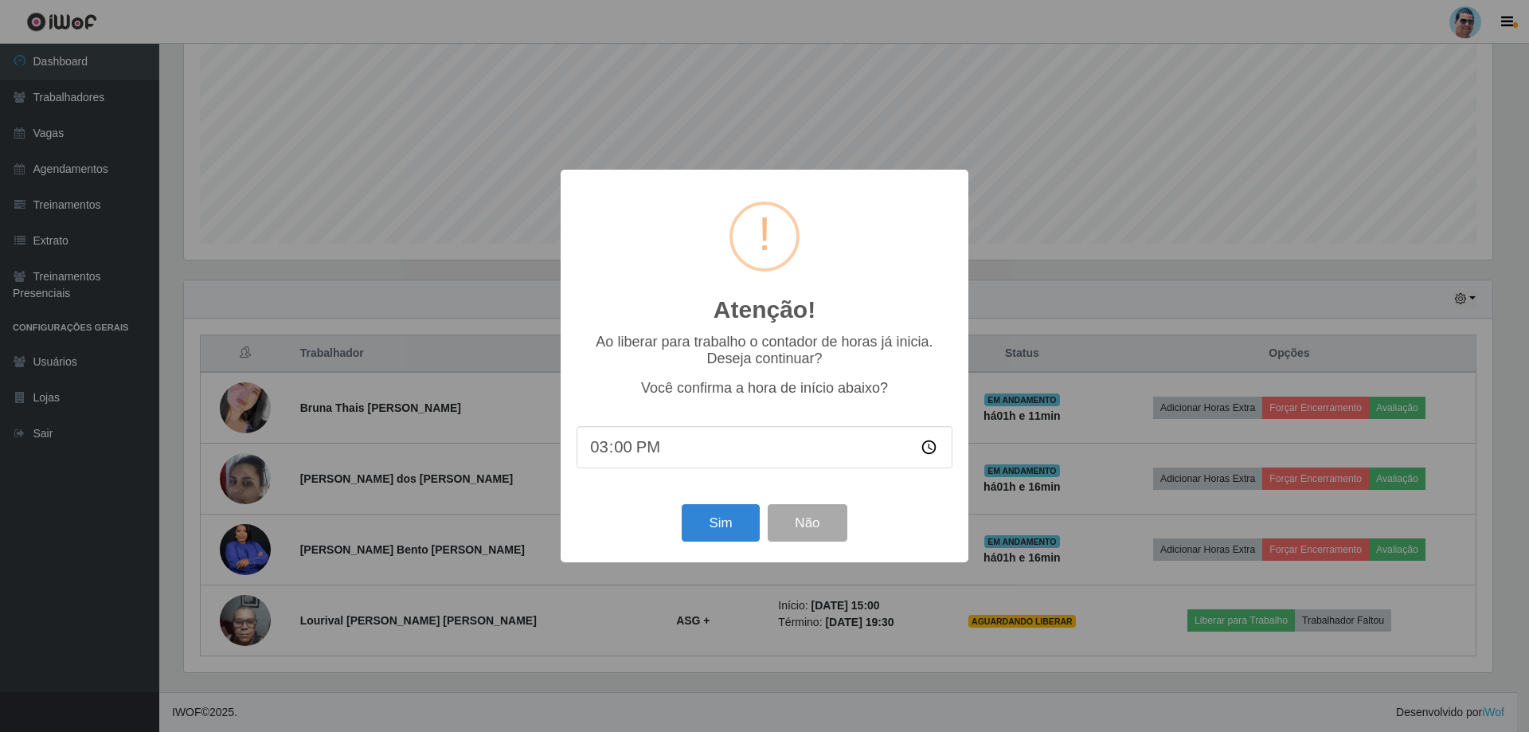
click at [619, 454] on input "15:00" at bounding box center [764, 447] width 376 height 42
type input "15:10"
click at [725, 524] on button "Sim" at bounding box center [720, 522] width 77 height 37
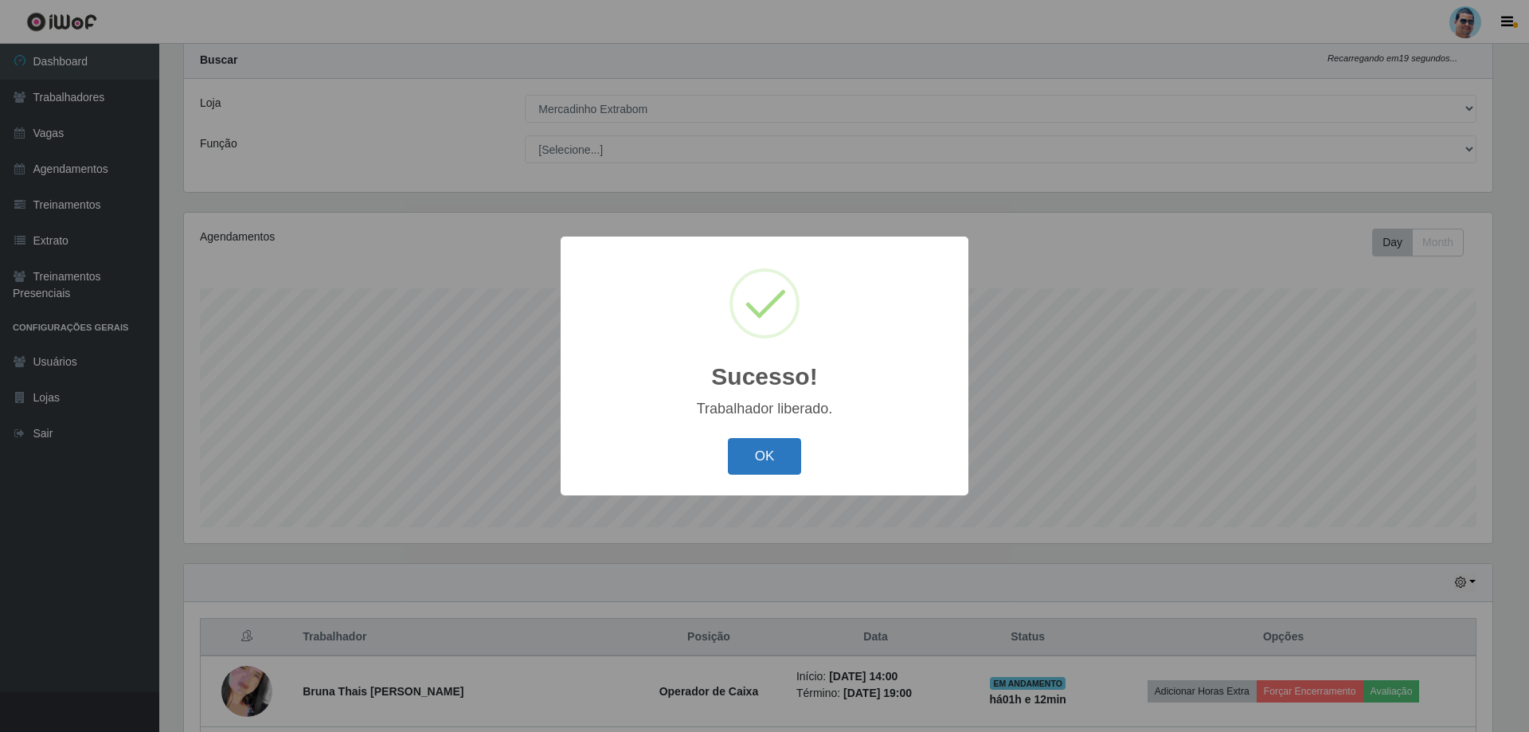
click at [786, 463] on button "OK" at bounding box center [765, 456] width 74 height 37
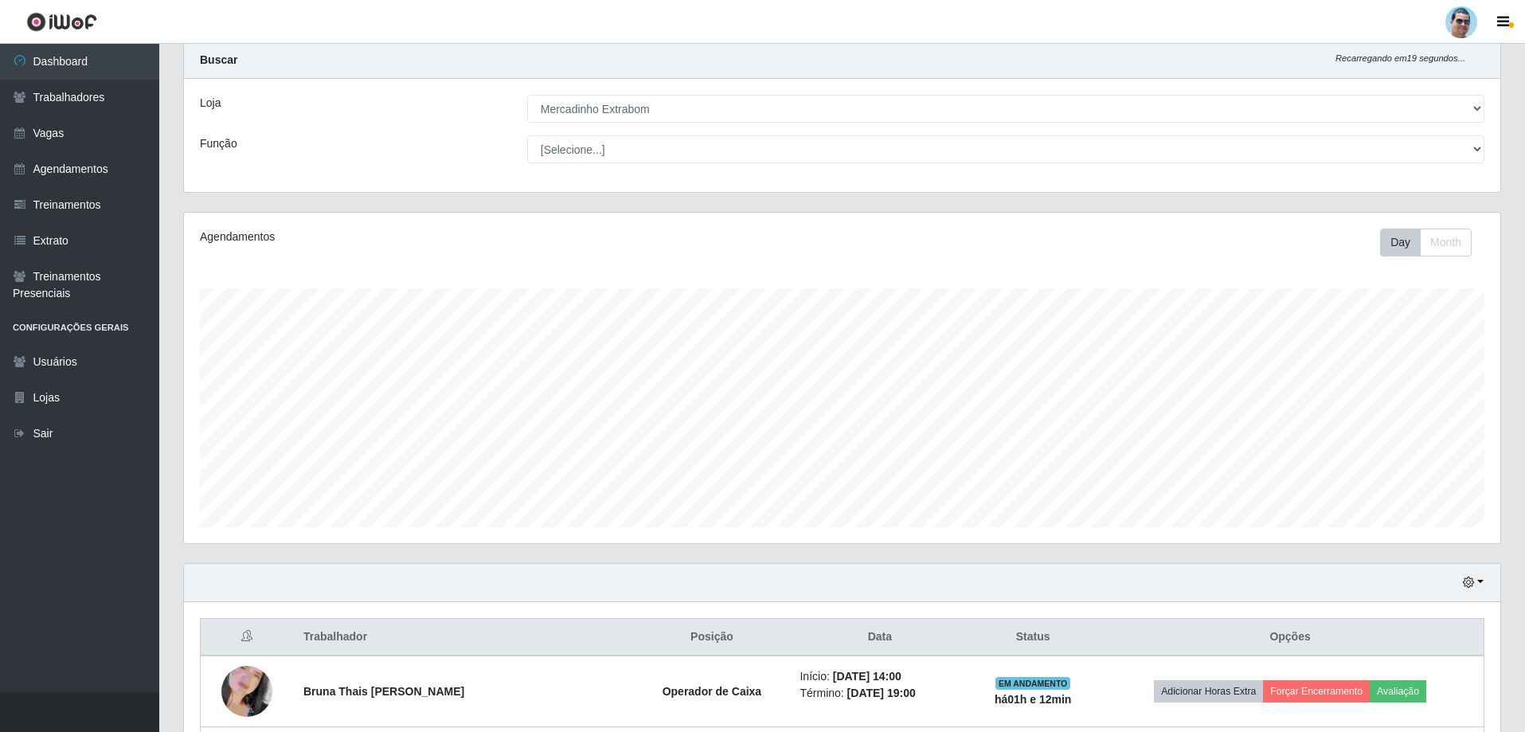
scroll to position [326, 0]
